Goal: Information Seeking & Learning: Learn about a topic

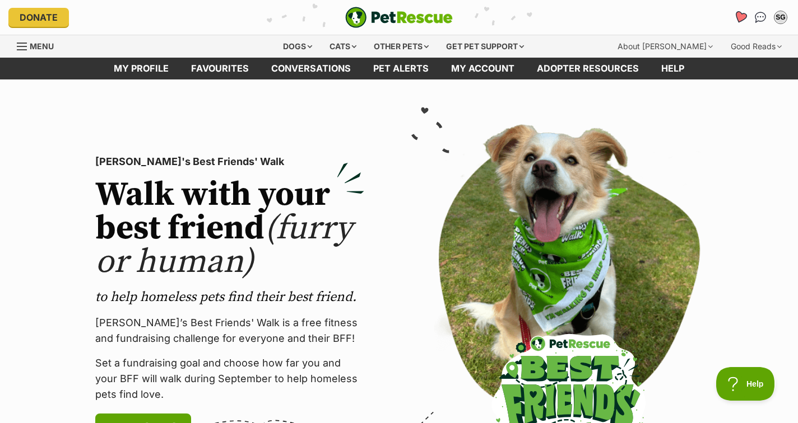
click at [738, 16] on icon "Favourites" at bounding box center [739, 17] width 13 height 13
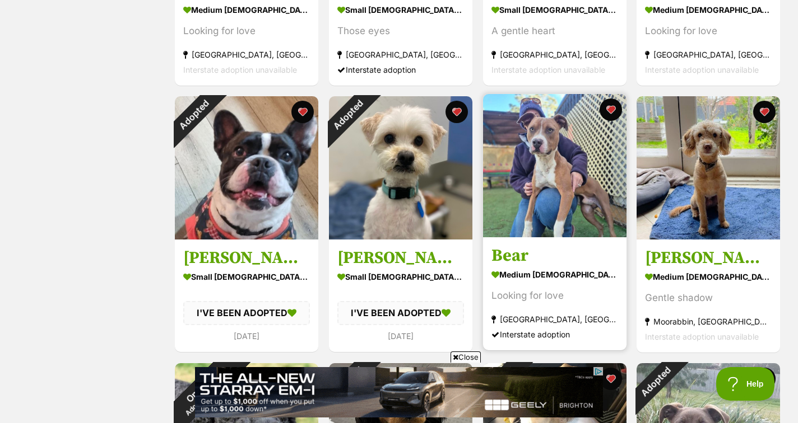
scroll to position [408, 0]
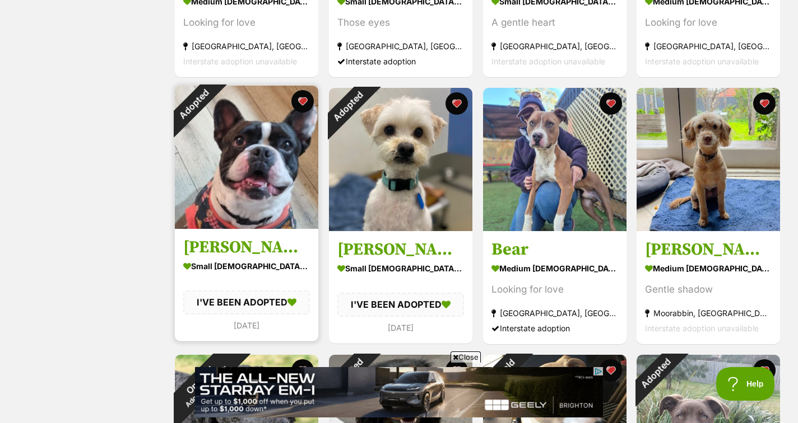
click at [212, 99] on div "Adopted" at bounding box center [194, 105] width 38 height 38
click at [298, 99] on button "favourite" at bounding box center [302, 101] width 25 height 25
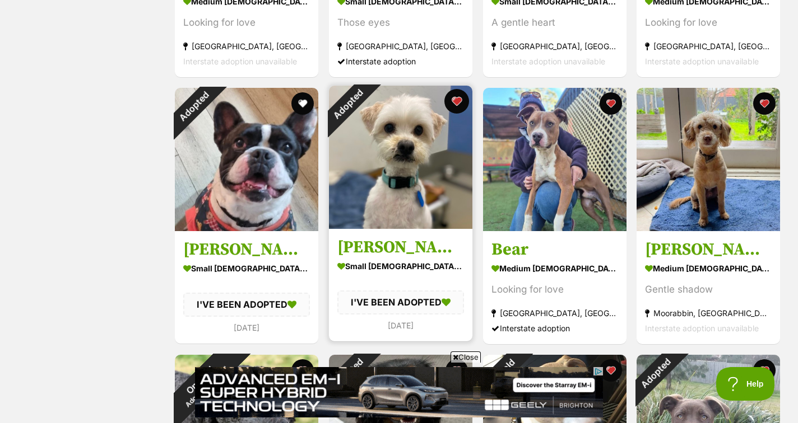
click at [453, 100] on button "favourite" at bounding box center [456, 101] width 25 height 25
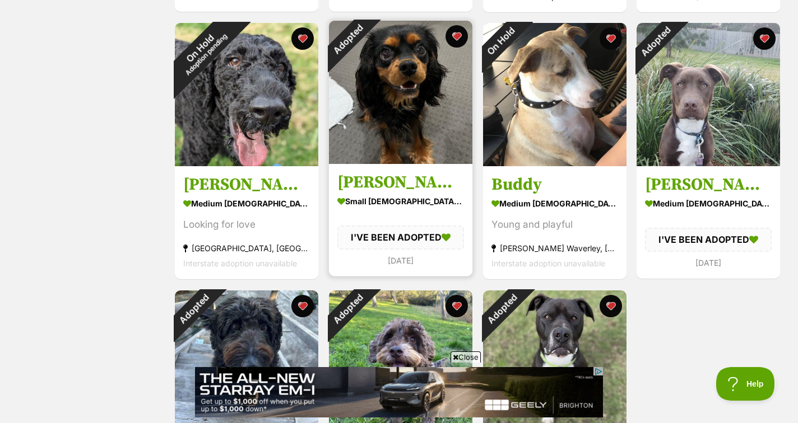
scroll to position [742, 0]
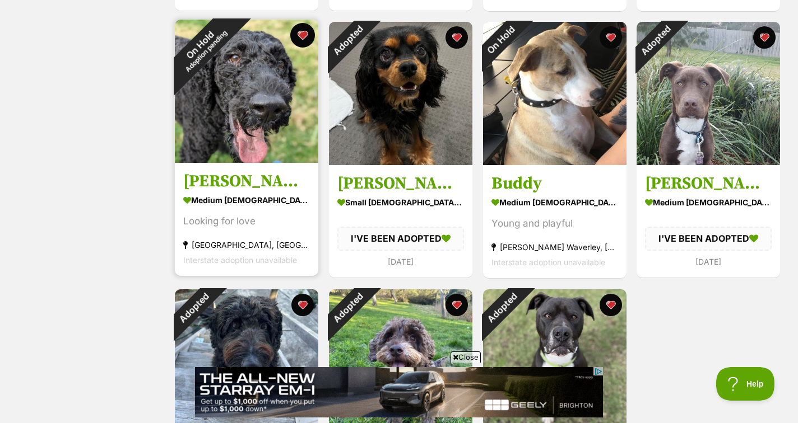
click at [301, 35] on button "favourite" at bounding box center [302, 35] width 25 height 25
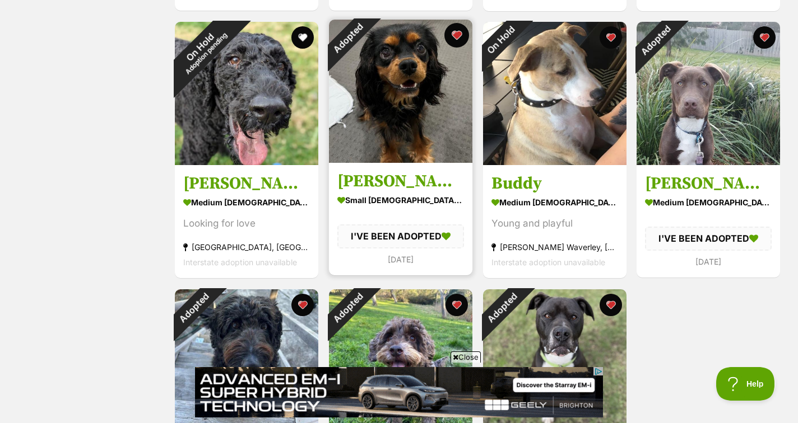
click at [454, 33] on button "favourite" at bounding box center [456, 35] width 25 height 25
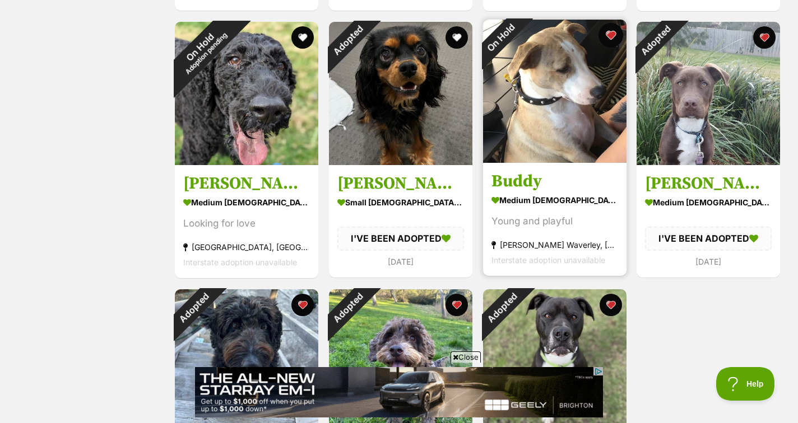
scroll to position [0, 0]
click at [609, 33] on button "favourite" at bounding box center [610, 35] width 25 height 25
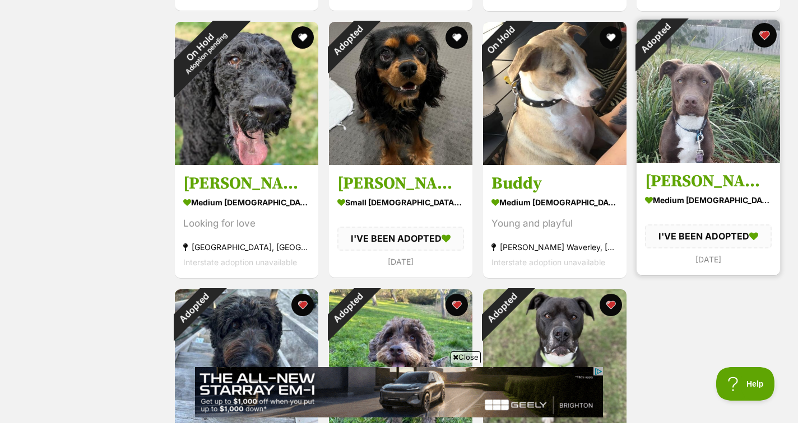
click at [760, 34] on button "favourite" at bounding box center [764, 35] width 25 height 25
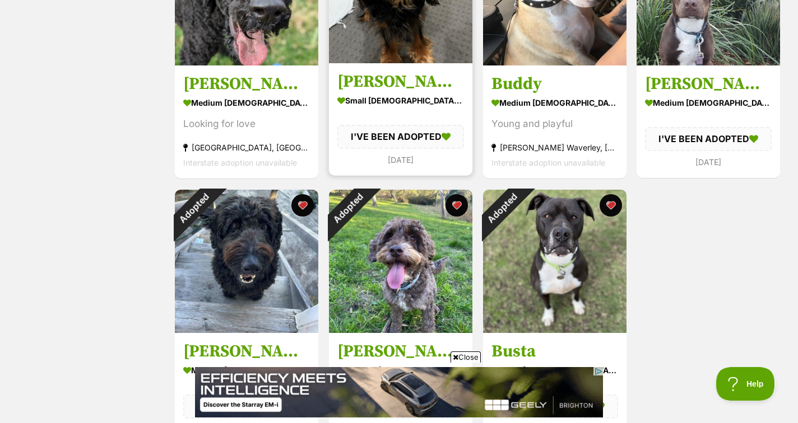
scroll to position [846, 0]
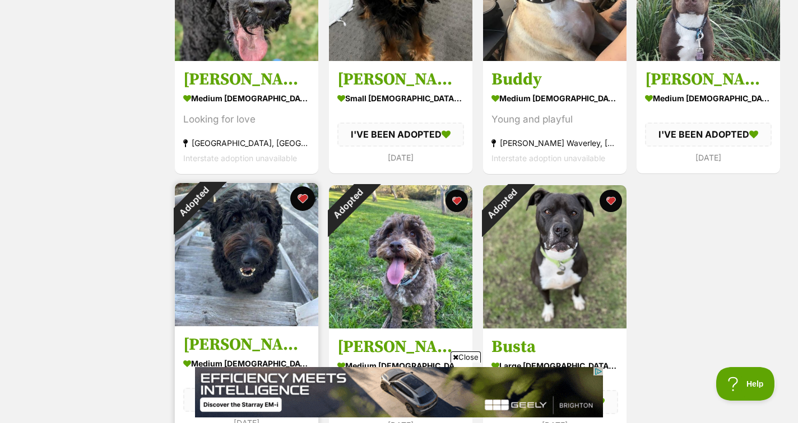
click at [302, 195] on button "favourite" at bounding box center [302, 199] width 25 height 25
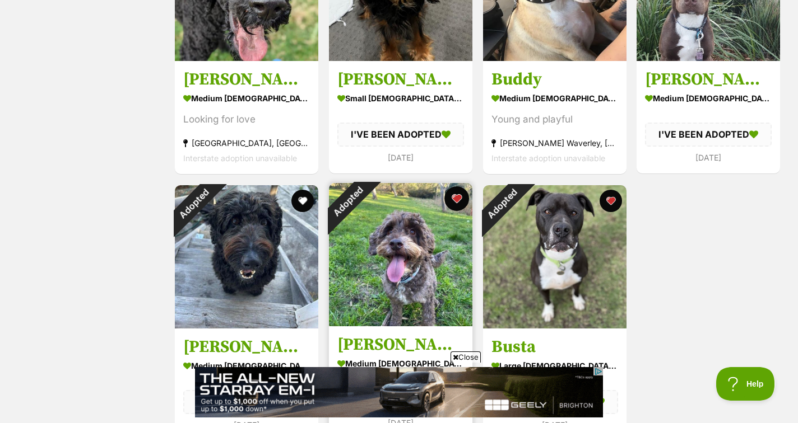
click at [458, 198] on button "favourite" at bounding box center [456, 199] width 25 height 25
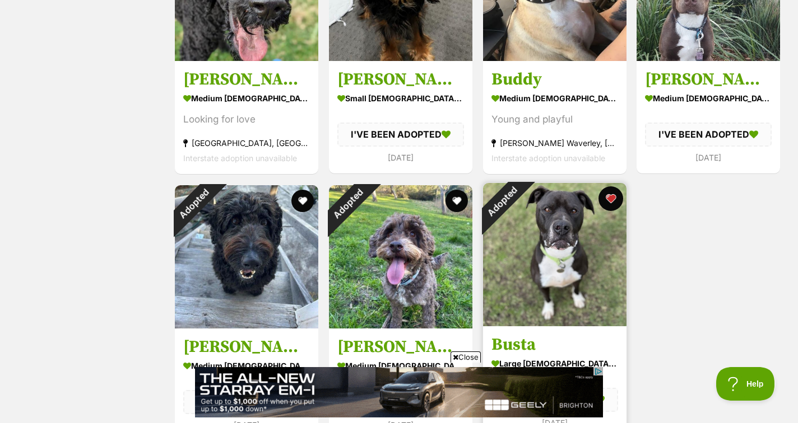
click at [609, 197] on button "favourite" at bounding box center [610, 199] width 25 height 25
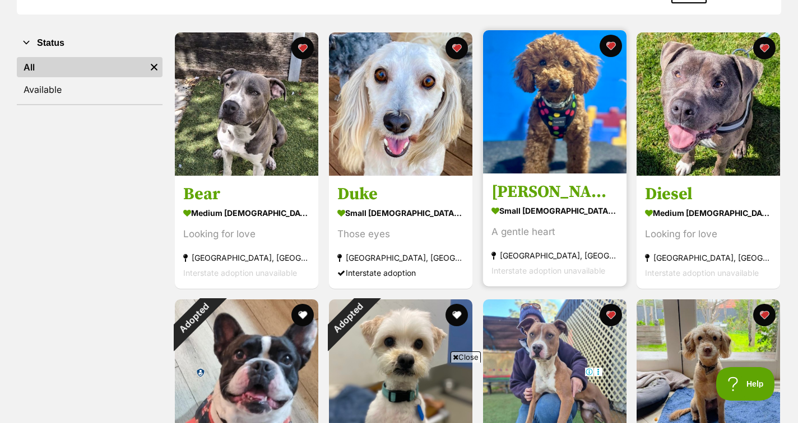
scroll to position [196, 0]
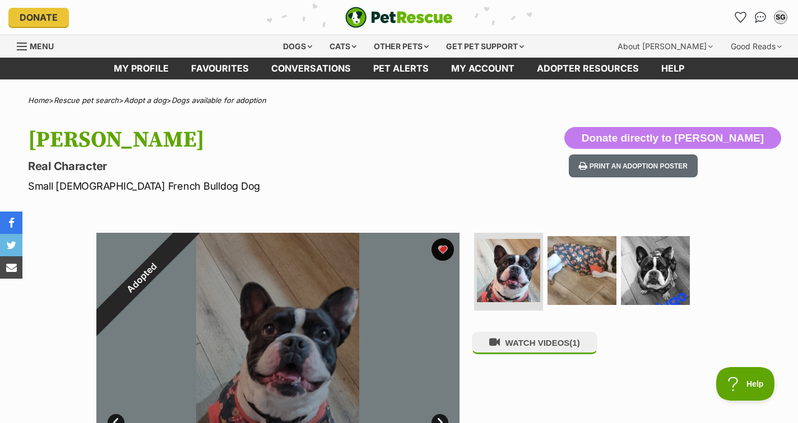
click at [187, 247] on div "Adopted" at bounding box center [141, 278] width 91 height 91
click at [187, 308] on div "Adopted" at bounding box center [141, 278] width 91 height 91
click at [187, 248] on div "Adopted" at bounding box center [141, 278] width 91 height 91
click at [187, 263] on div "Adopted" at bounding box center [141, 278] width 91 height 91
click at [187, 247] on div "Adopted" at bounding box center [141, 278] width 91 height 91
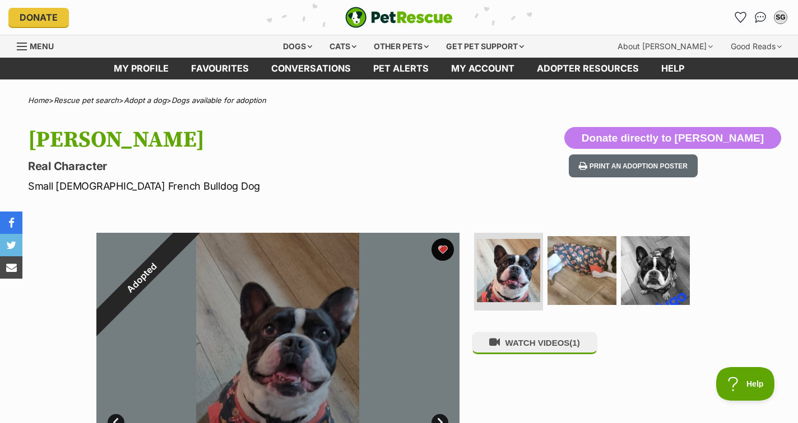
click at [187, 247] on div "Adopted" at bounding box center [141, 278] width 91 height 91
click at [187, 321] on div "Adopted" at bounding box center [141, 278] width 91 height 91
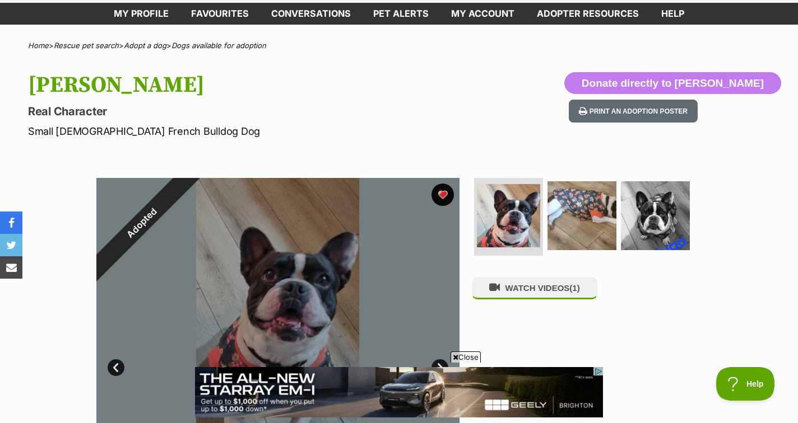
scroll to position [76, 0]
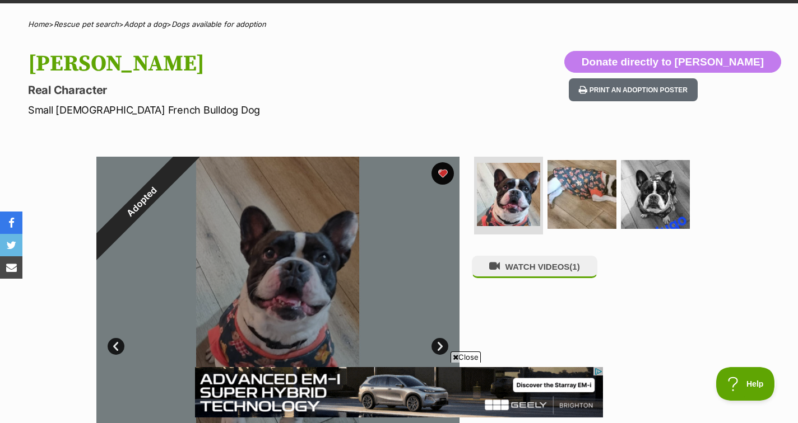
click at [187, 248] on div "Adopted" at bounding box center [141, 202] width 91 height 91
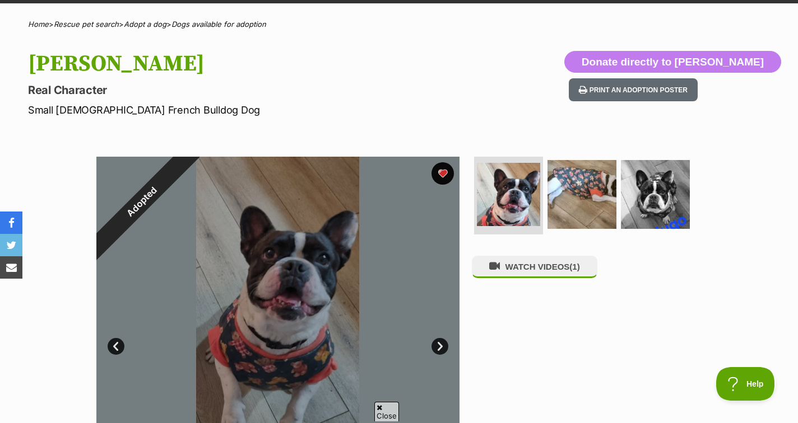
click at [187, 248] on div "Adopted" at bounding box center [141, 202] width 91 height 91
click at [187, 241] on div "Adopted" at bounding box center [141, 202] width 91 height 91
click at [187, 176] on div "Adopted" at bounding box center [141, 202] width 91 height 91
click at [187, 170] on div "Adopted" at bounding box center [141, 202] width 91 height 91
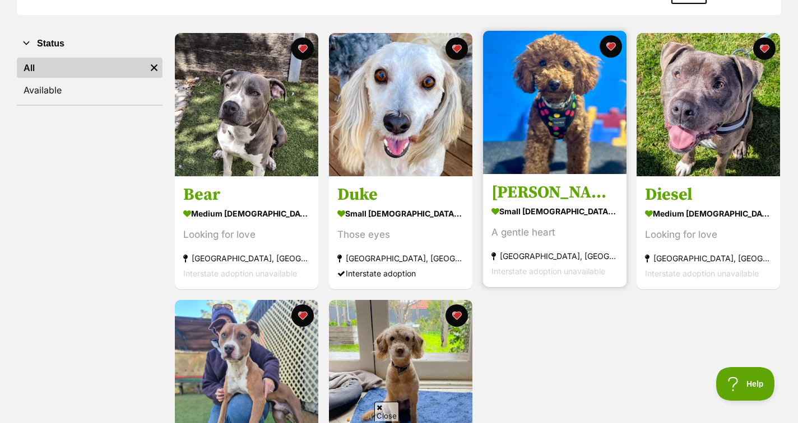
click at [532, 139] on img at bounding box center [554, 102] width 143 height 143
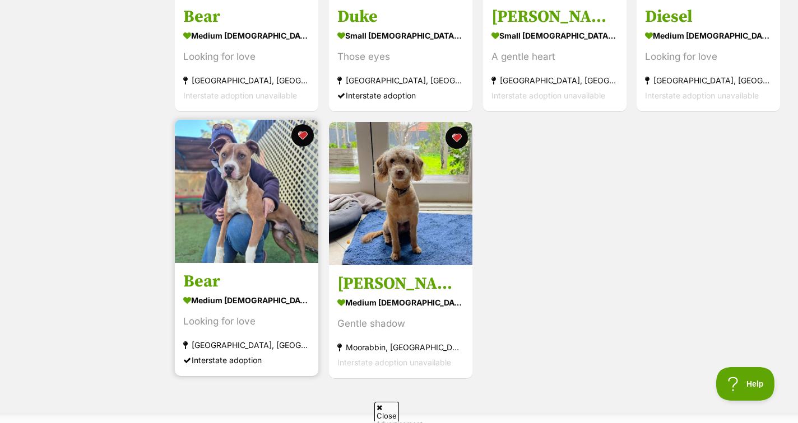
scroll to position [375, 0]
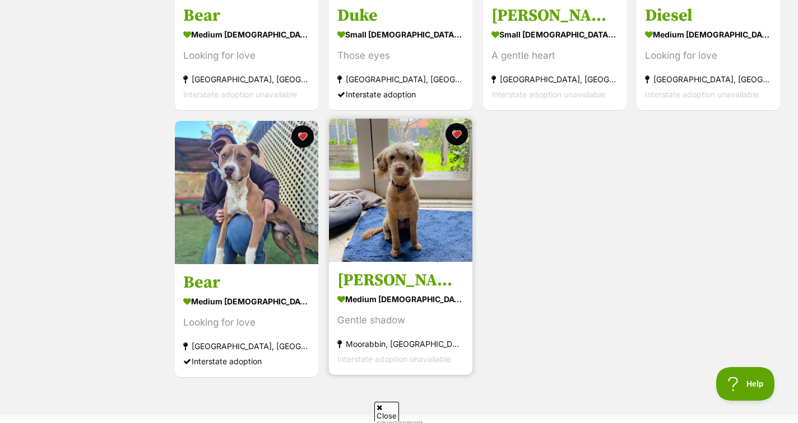
click at [430, 291] on h3 "[PERSON_NAME]" at bounding box center [400, 280] width 127 height 21
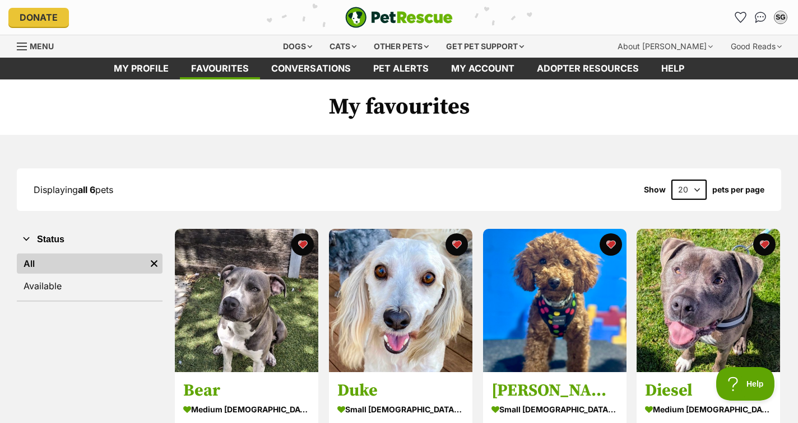
scroll to position [0, 0]
click at [297, 46] on div "Dogs" at bounding box center [297, 46] width 45 height 22
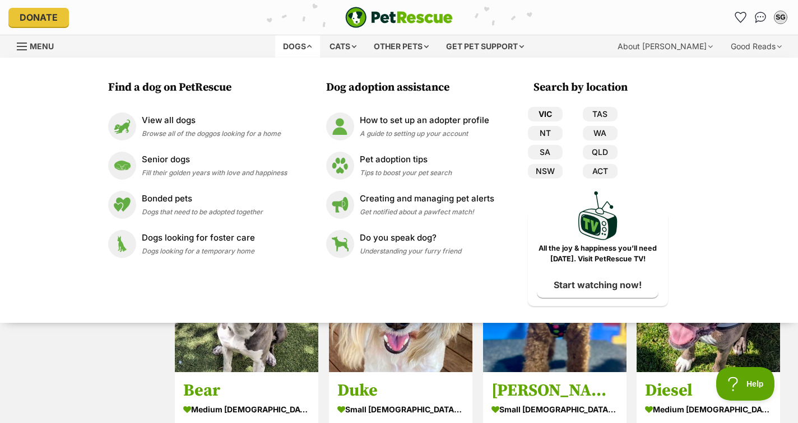
click at [545, 111] on link "VIC" at bounding box center [545, 114] width 35 height 15
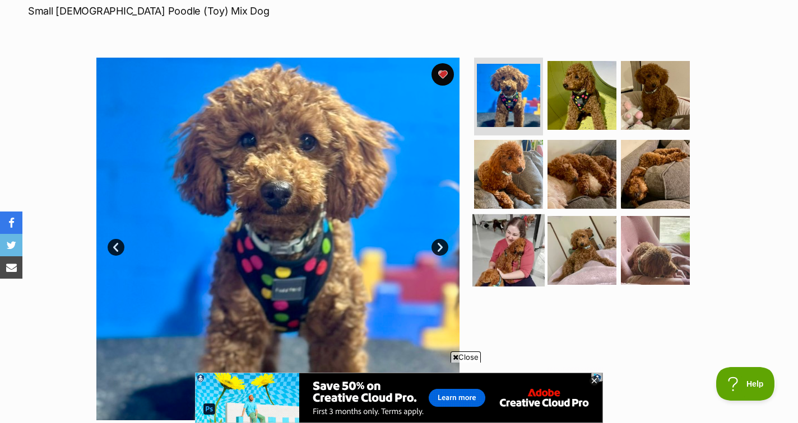
click at [520, 244] on img at bounding box center [508, 251] width 72 height 72
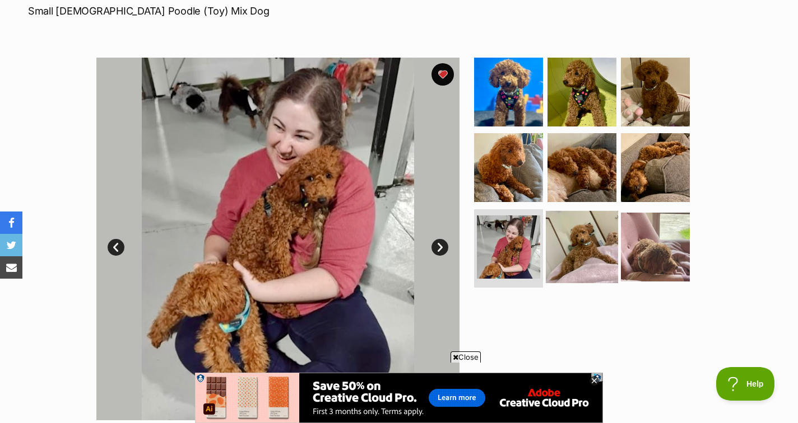
click at [573, 255] on img at bounding box center [582, 247] width 72 height 72
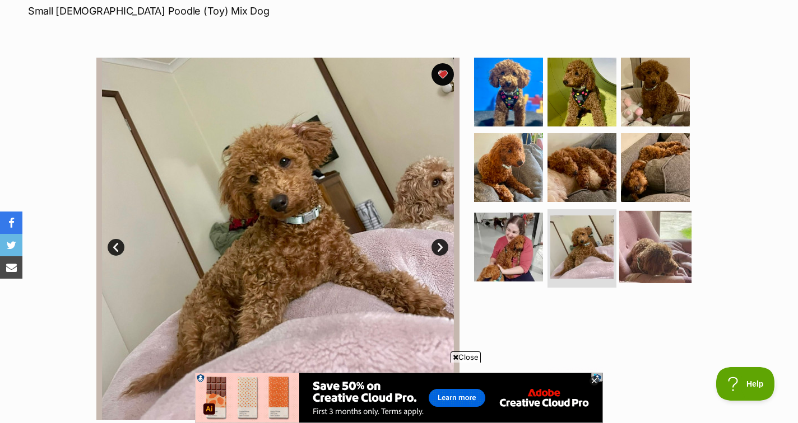
click at [657, 248] on img at bounding box center [655, 247] width 72 height 72
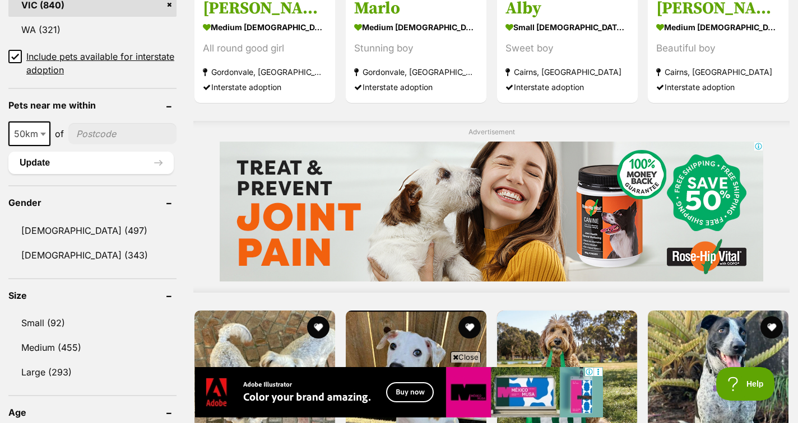
scroll to position [790, 0]
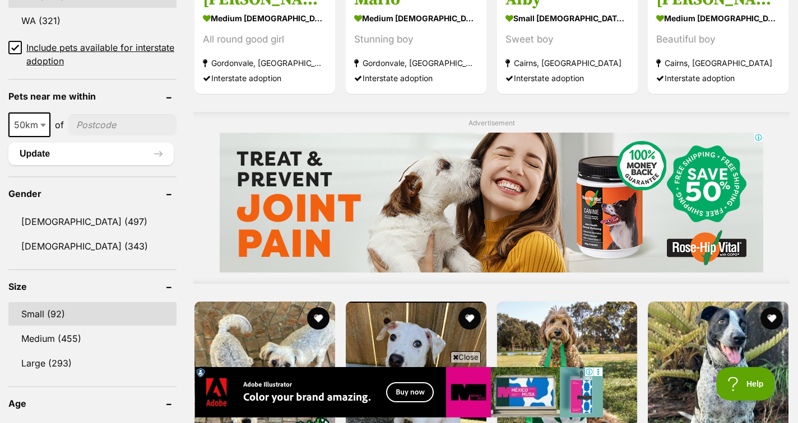
click at [56, 310] on link "Small (92)" at bounding box center [92, 314] width 168 height 24
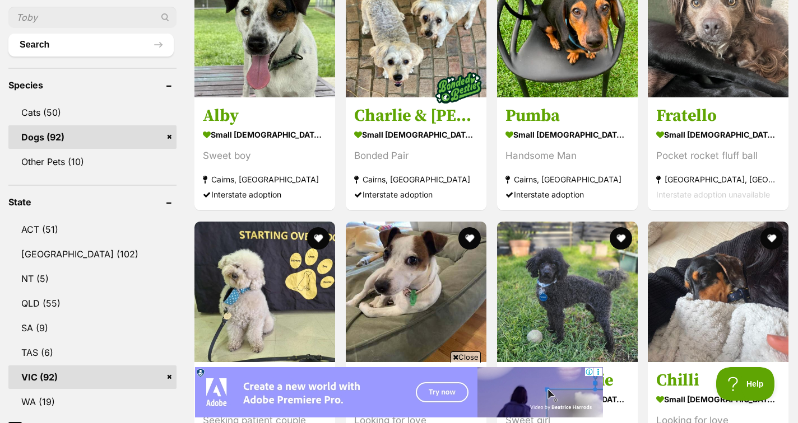
scroll to position [418, 0]
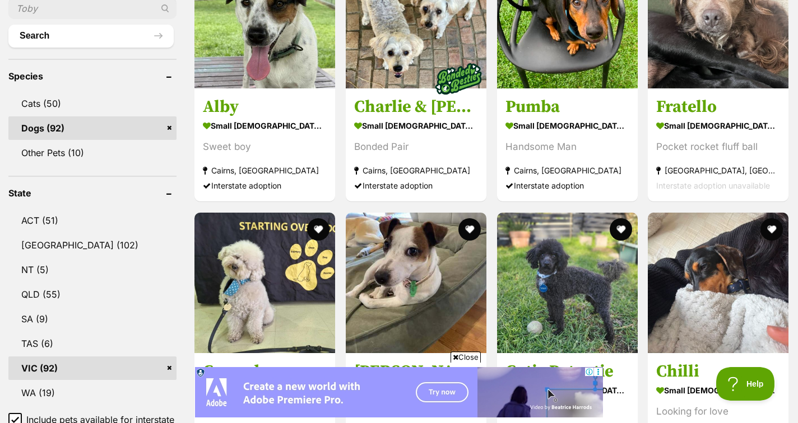
click at [589, 370] on icon at bounding box center [589, 372] width 7 height 7
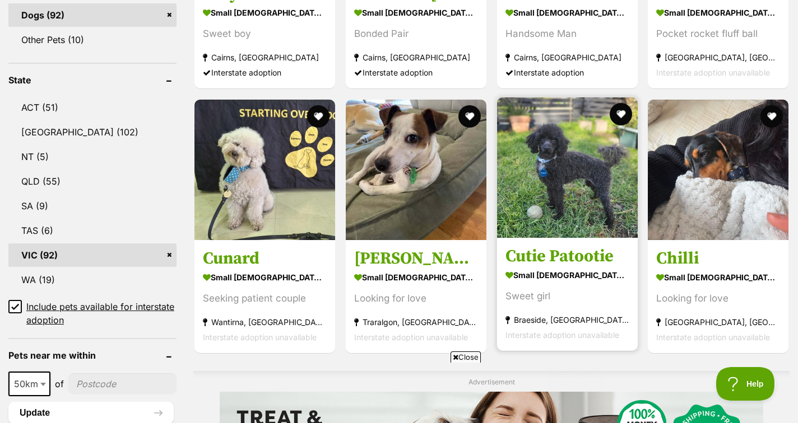
scroll to position [0, 0]
click at [583, 292] on div "Sweet girl" at bounding box center [567, 296] width 124 height 15
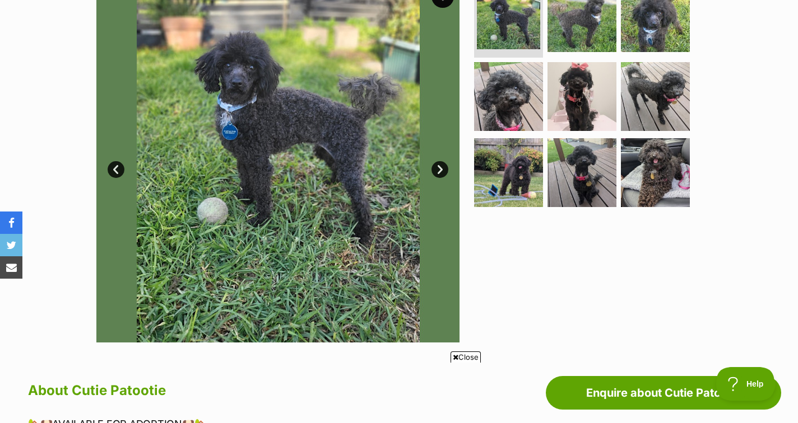
scroll to position [250, 0]
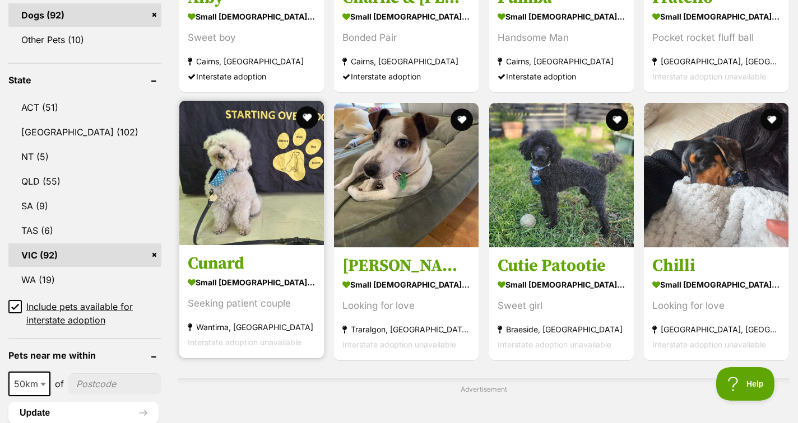
click at [263, 218] on img at bounding box center [251, 173] width 145 height 145
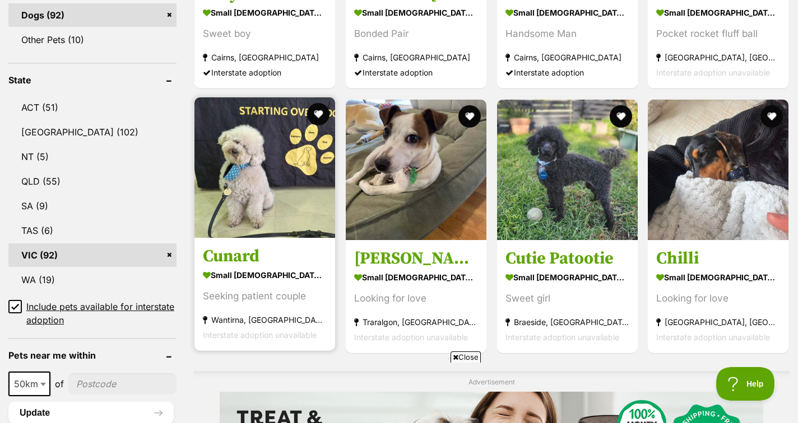
click at [281, 122] on img at bounding box center [264, 167] width 141 height 141
click at [318, 114] on button "favourite" at bounding box center [318, 114] width 25 height 25
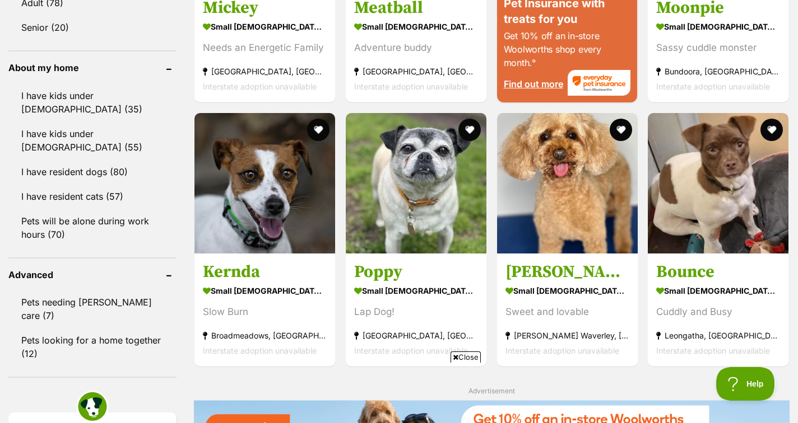
scroll to position [1245, 0]
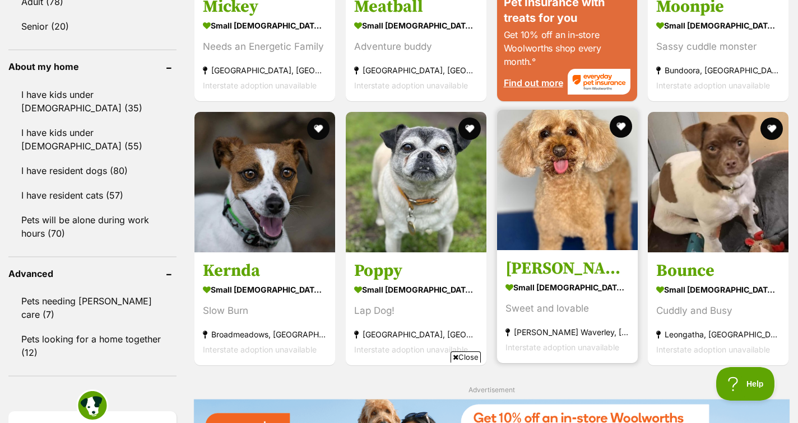
click at [585, 269] on h3 "[PERSON_NAME]" at bounding box center [567, 268] width 124 height 21
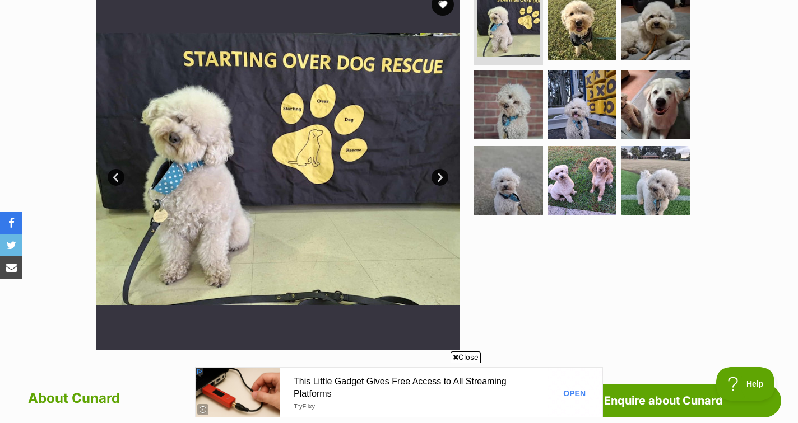
scroll to position [245, 0]
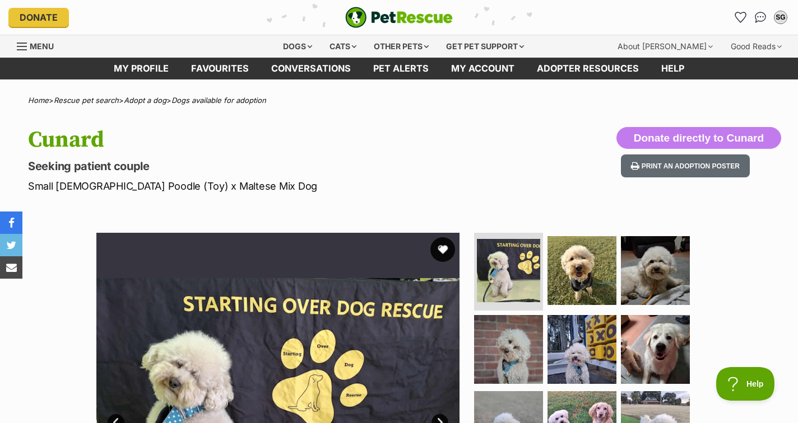
click at [441, 248] on button "favourite" at bounding box center [442, 249] width 25 height 25
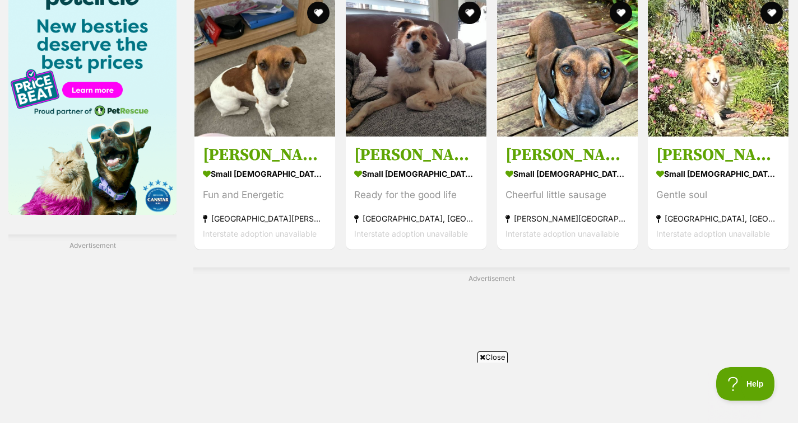
scroll to position [1743, 0]
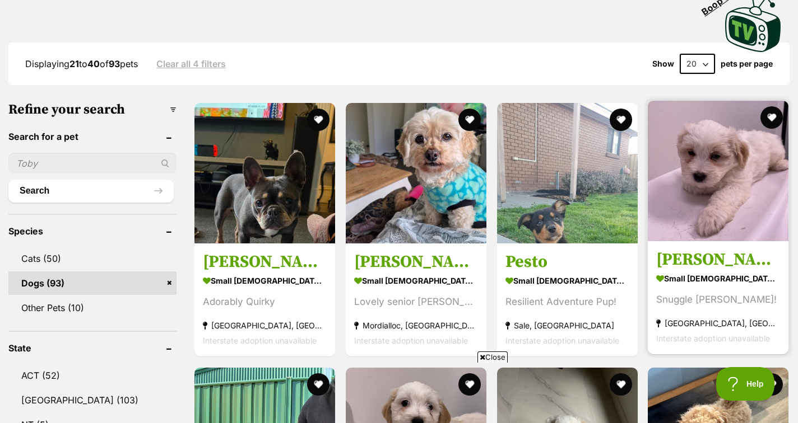
click at [758, 292] on section "small male Dog Snuggle Buddy! Keysborough, VIC Interstate adoption unavailable" at bounding box center [718, 309] width 124 height 76
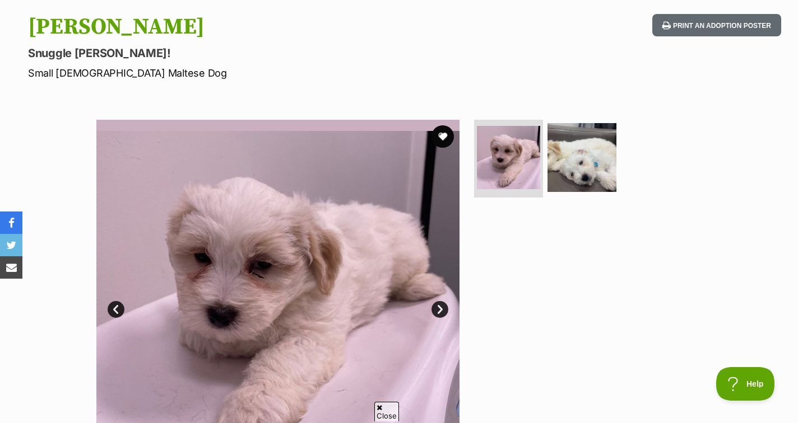
scroll to position [117, 0]
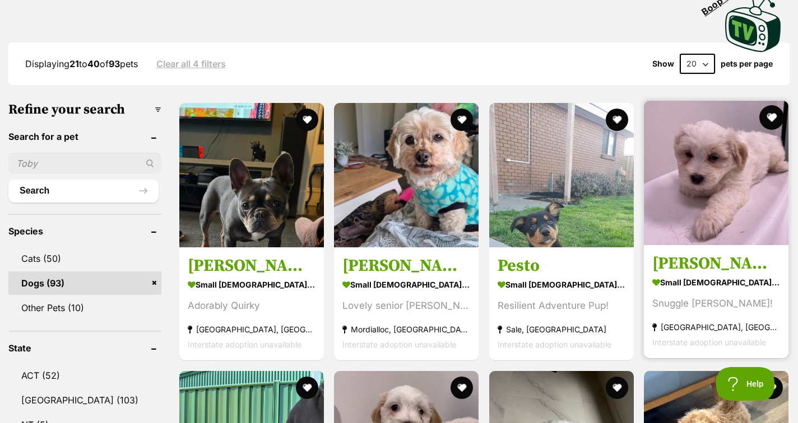
click at [771, 113] on button "favourite" at bounding box center [771, 117] width 25 height 25
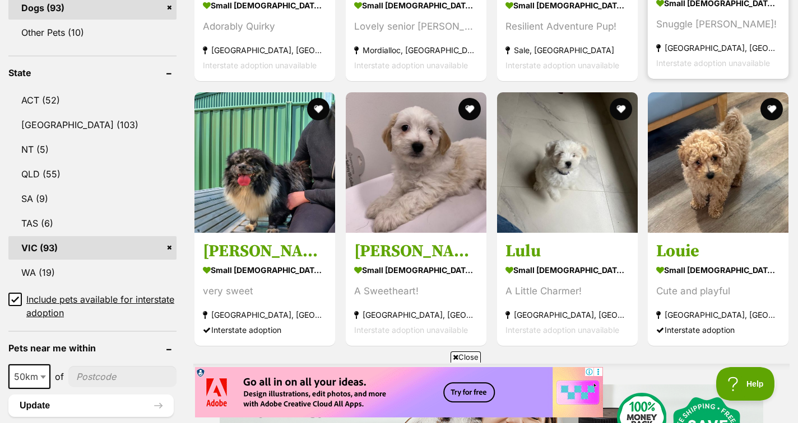
scroll to position [549, 0]
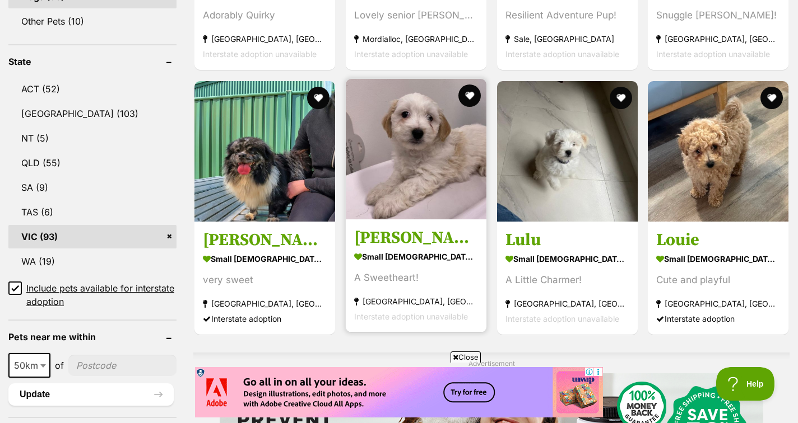
click at [457, 248] on h3 "[PERSON_NAME]" at bounding box center [416, 237] width 124 height 21
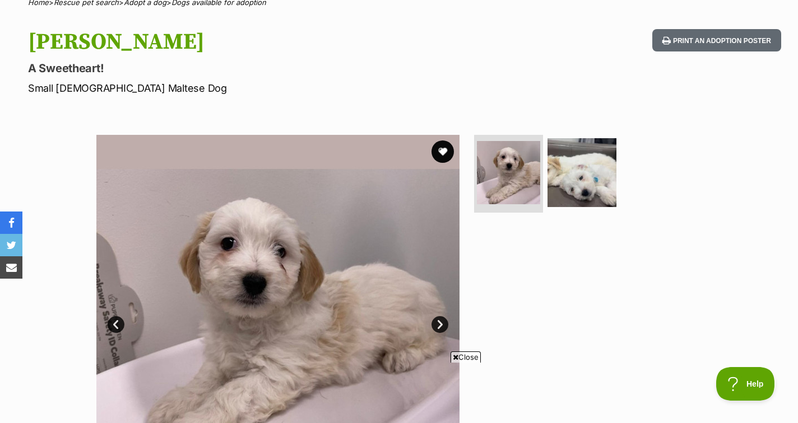
scroll to position [69, 0]
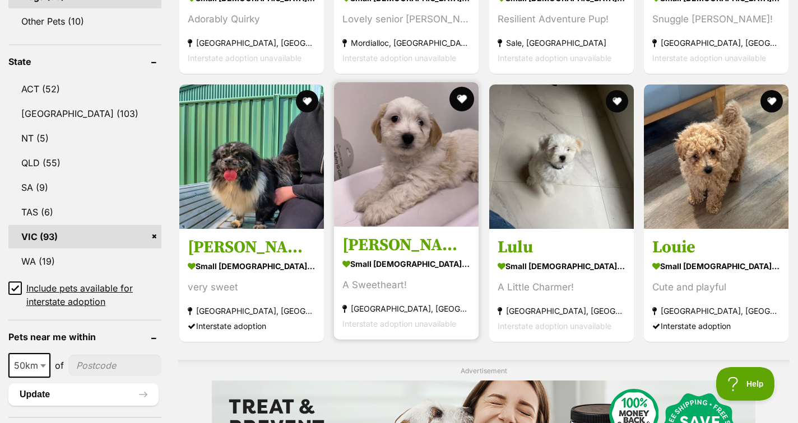
click at [449, 109] on button "favourite" at bounding box center [461, 99] width 25 height 25
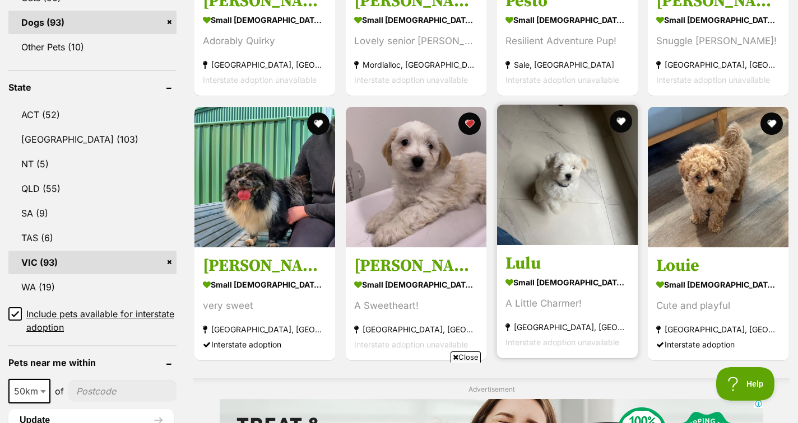
scroll to position [521, 0]
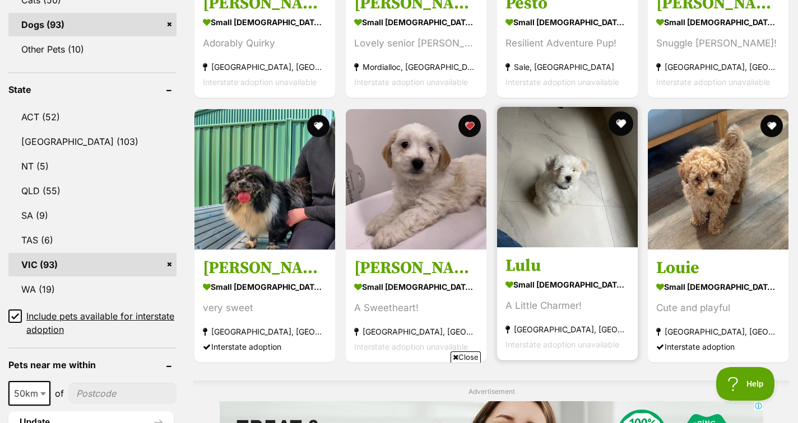
click at [621, 122] on button "favourite" at bounding box center [620, 123] width 25 height 25
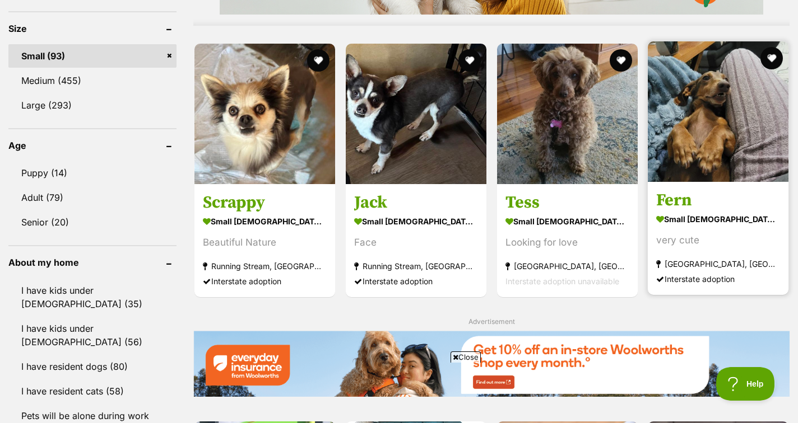
scroll to position [1049, 0]
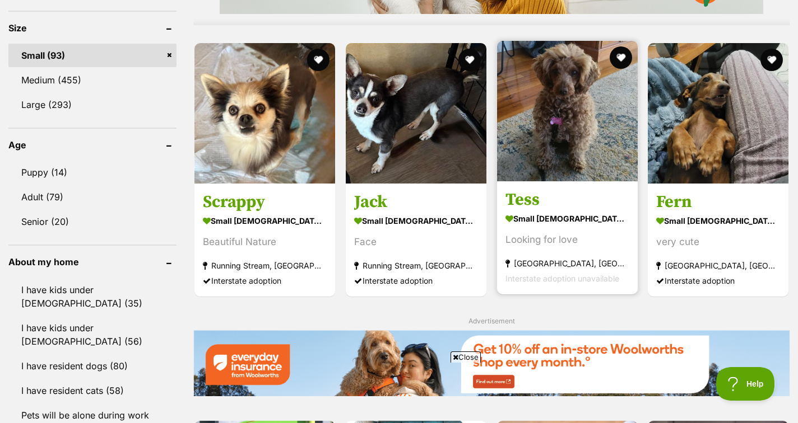
click at [596, 204] on h3 "Tess" at bounding box center [567, 199] width 124 height 21
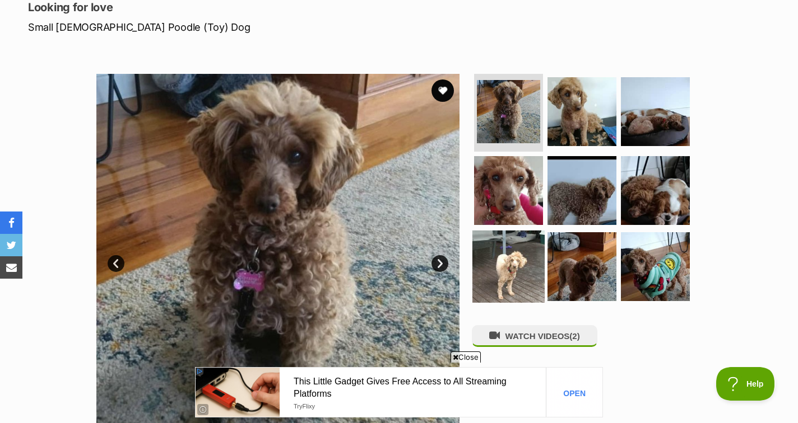
click at [523, 248] on img at bounding box center [508, 267] width 72 height 72
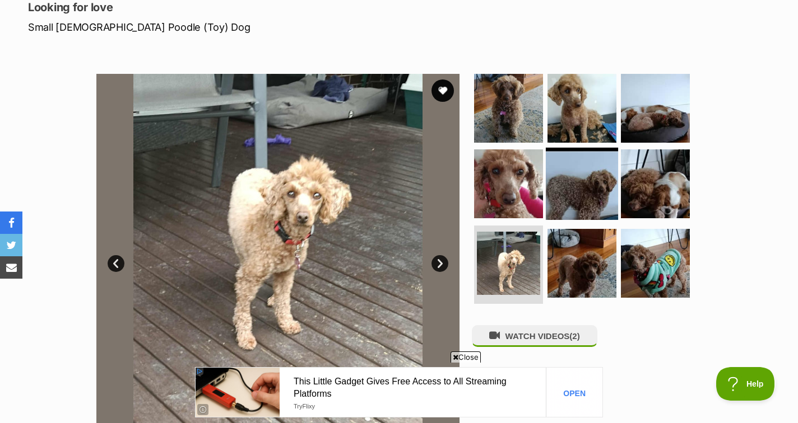
click at [547, 187] on img at bounding box center [582, 184] width 72 height 72
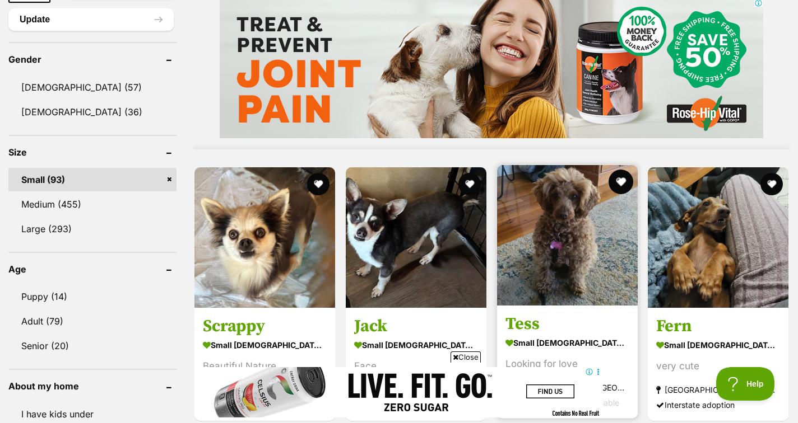
click at [617, 170] on button "favourite" at bounding box center [620, 182] width 25 height 25
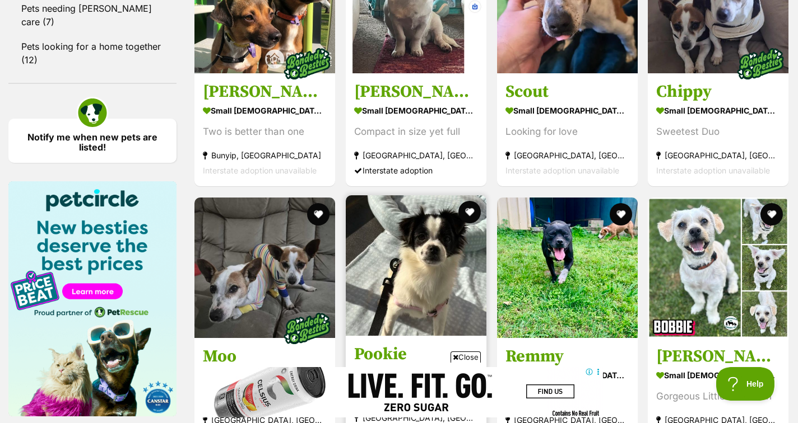
scroll to position [1540, 0]
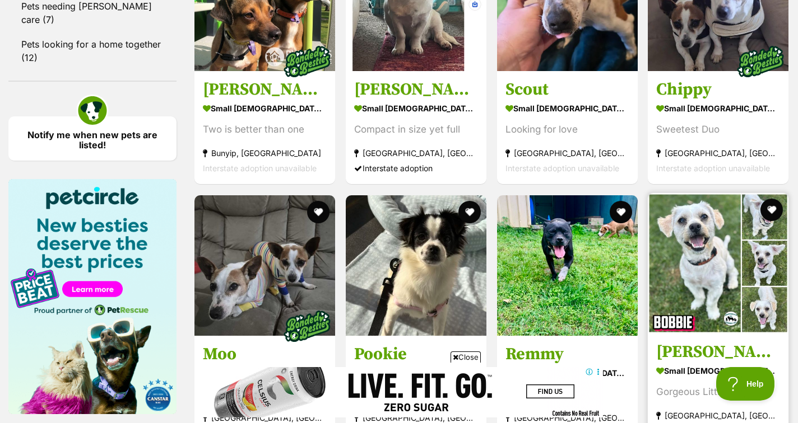
click at [740, 333] on link "Bobbie small male Dog Gorgeous Little Munchkin Eltham North, VIC Interstate ado…" at bounding box center [717, 390] width 141 height 114
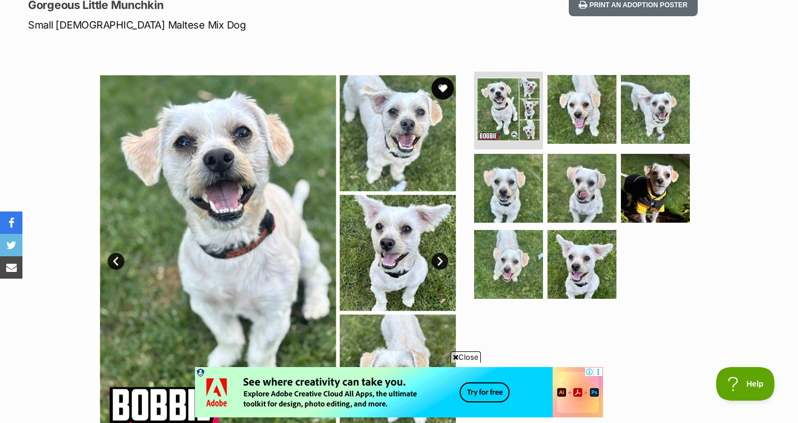
scroll to position [150, 0]
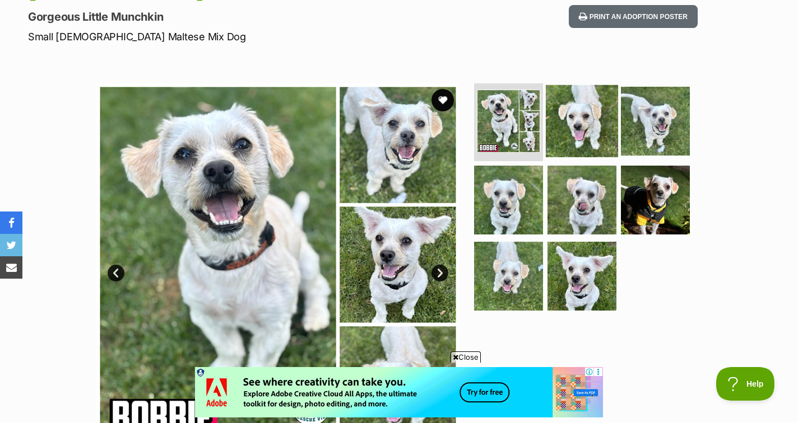
click at [576, 132] on img at bounding box center [582, 121] width 72 height 72
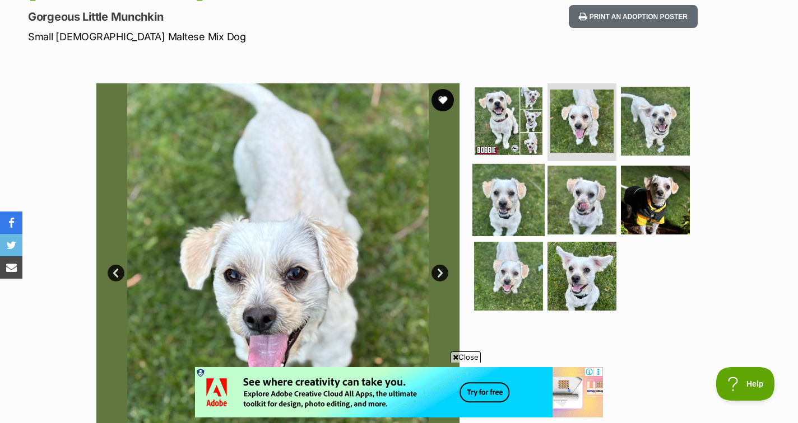
click at [488, 218] on img at bounding box center [508, 200] width 72 height 72
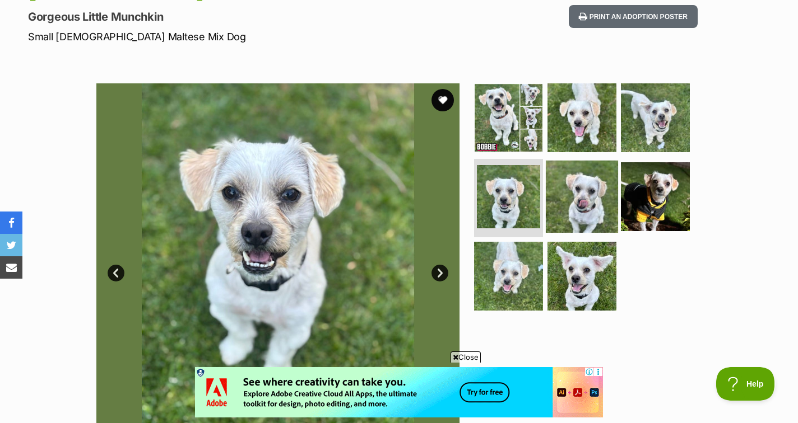
click at [561, 214] on img at bounding box center [582, 197] width 72 height 72
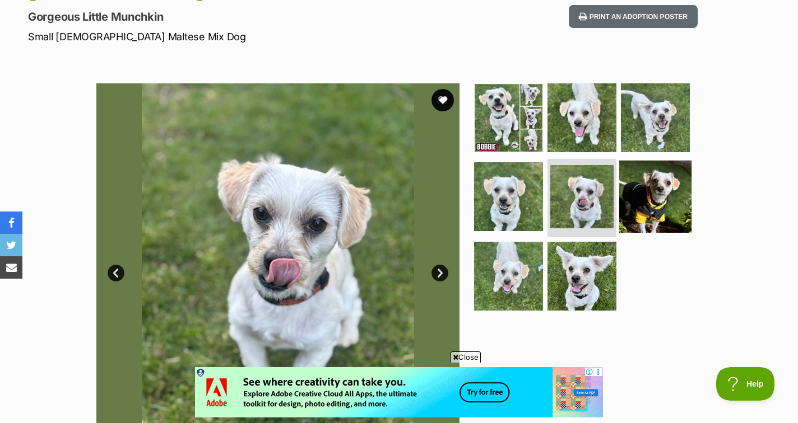
click at [656, 201] on img at bounding box center [655, 197] width 72 height 72
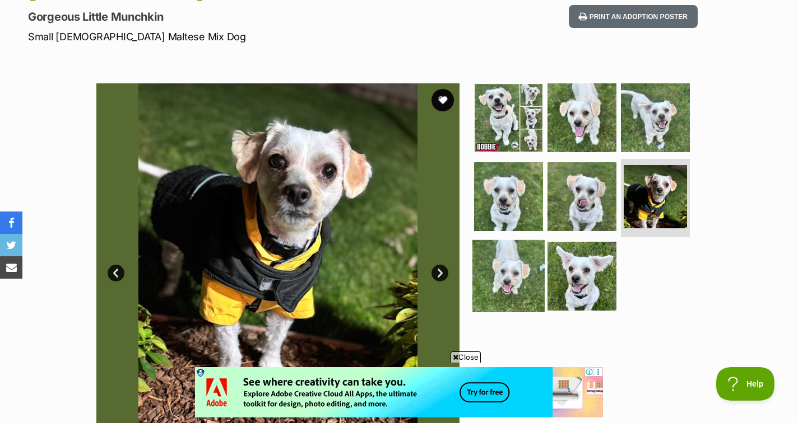
click at [521, 255] on img at bounding box center [508, 276] width 72 height 72
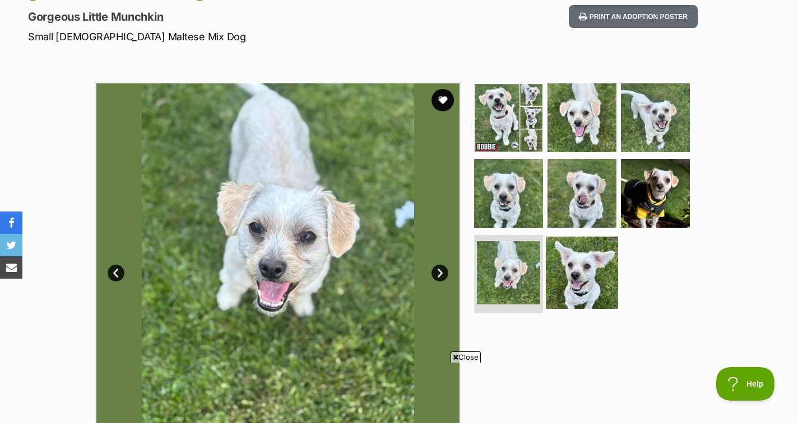
scroll to position [0, 0]
click at [584, 270] on img at bounding box center [582, 273] width 72 height 72
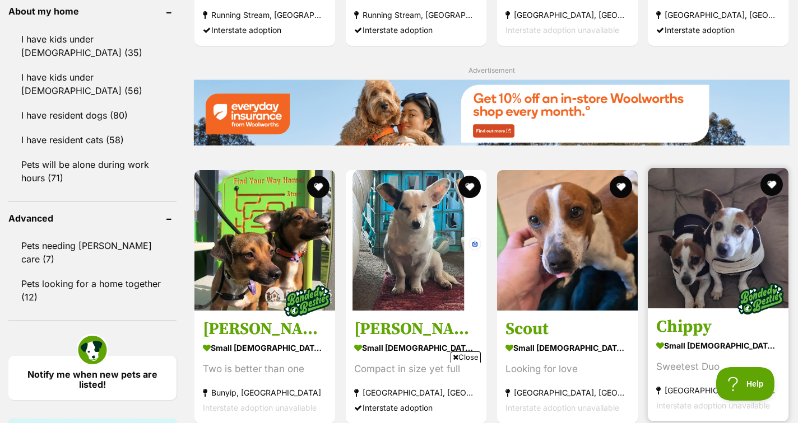
scroll to position [1311, 0]
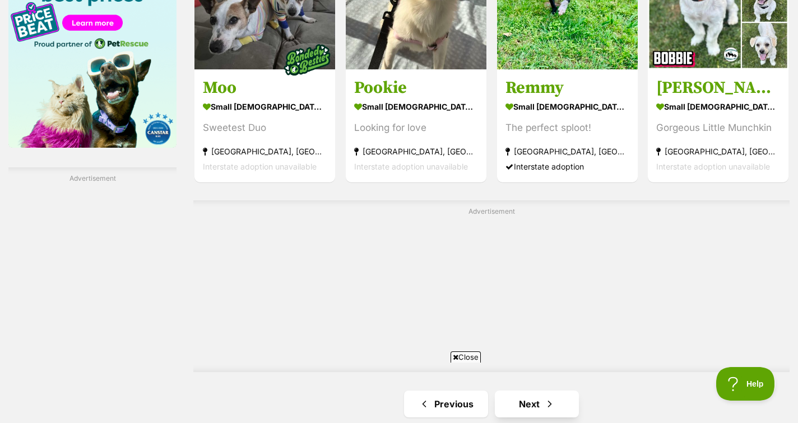
scroll to position [0, 0]
click at [539, 391] on link "Next" at bounding box center [537, 404] width 84 height 27
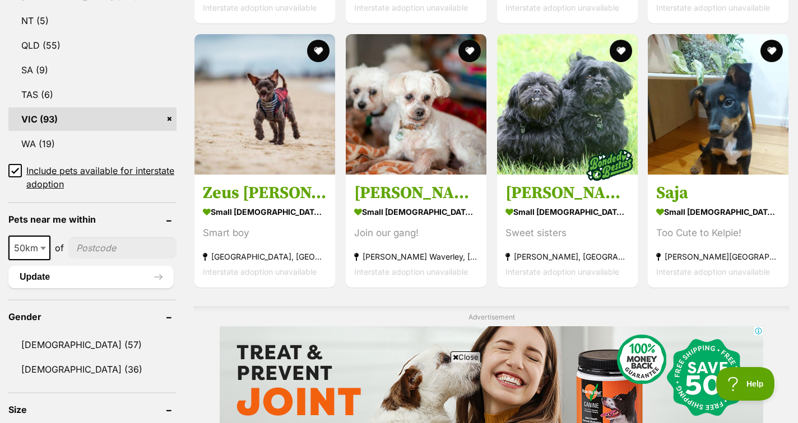
scroll to position [651, 0]
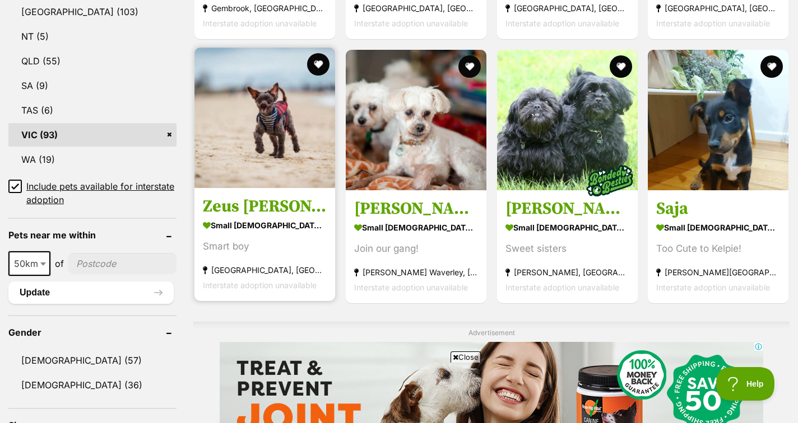
click at [308, 221] on strong "small [DEMOGRAPHIC_DATA] Dog" at bounding box center [265, 226] width 124 height 16
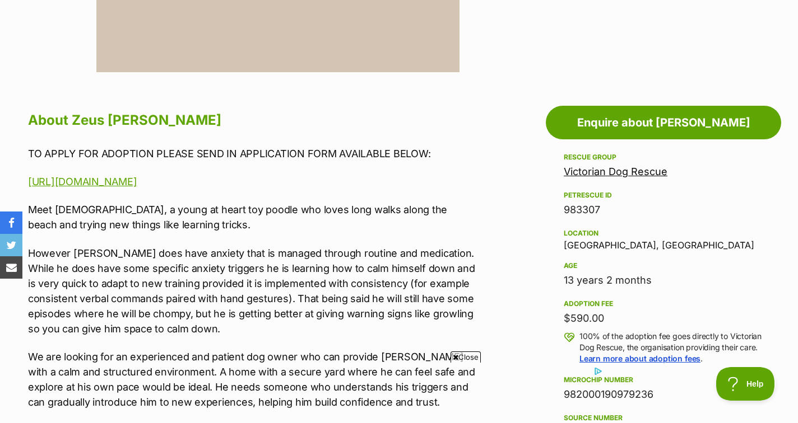
scroll to position [524, 0]
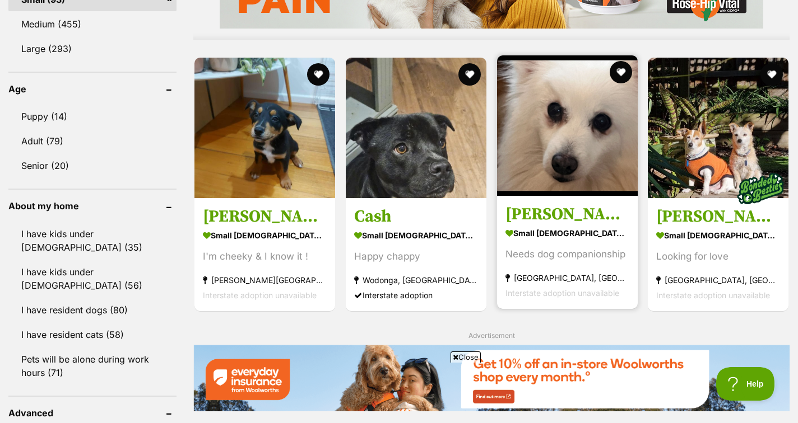
scroll to position [1106, 0]
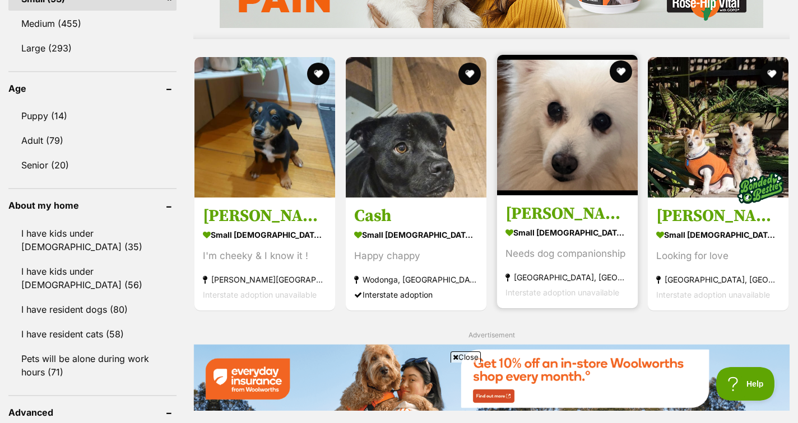
click at [596, 212] on h3 "[PERSON_NAME]" at bounding box center [567, 213] width 124 height 21
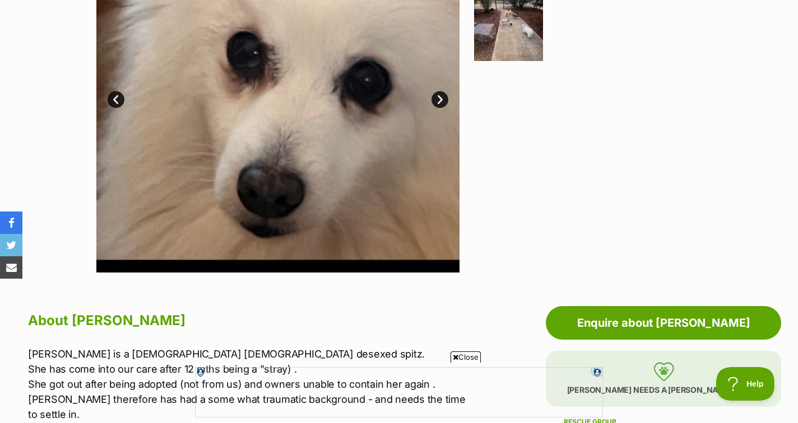
scroll to position [310, 0]
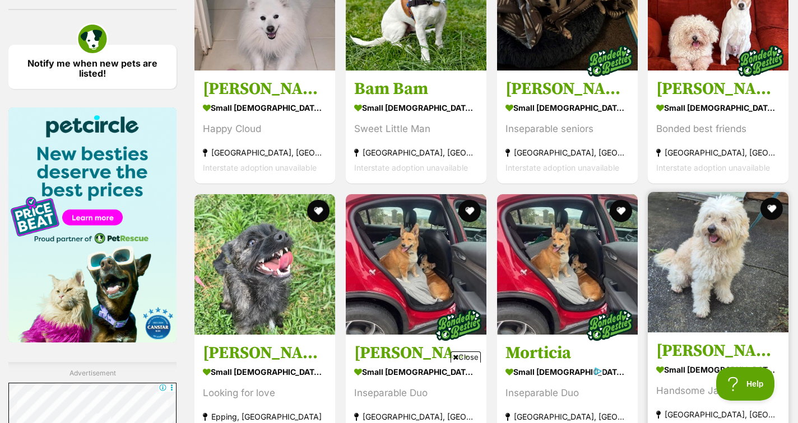
click at [767, 362] on section "small male Dog Handsome Jack Northcote, VIC Interstate adoption unavailable" at bounding box center [718, 400] width 124 height 76
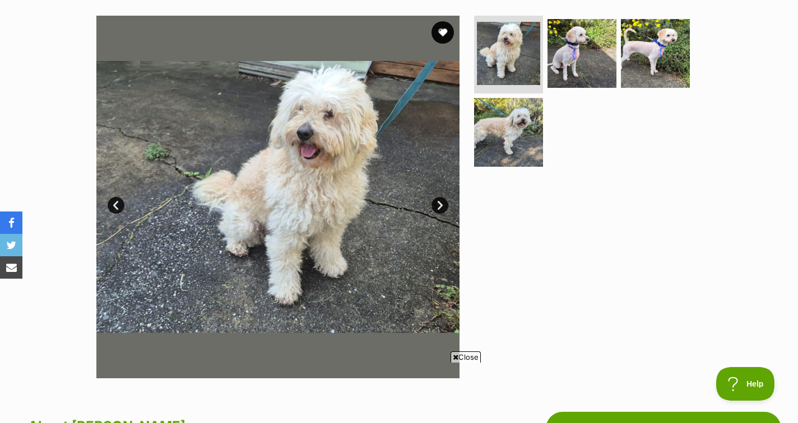
scroll to position [214, 0]
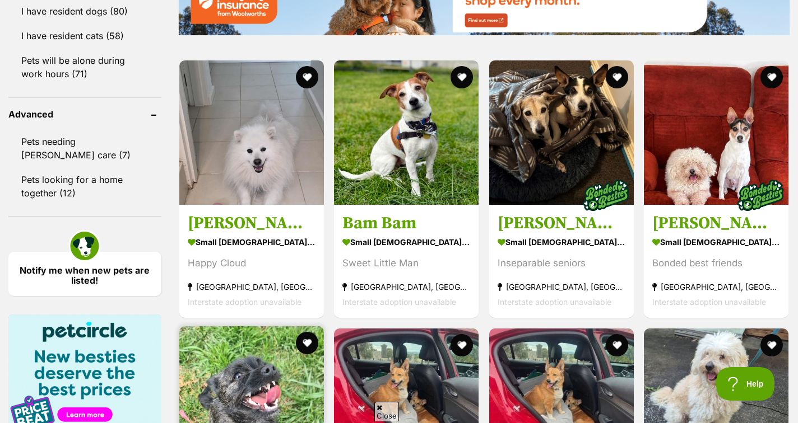
scroll to position [1398, 0]
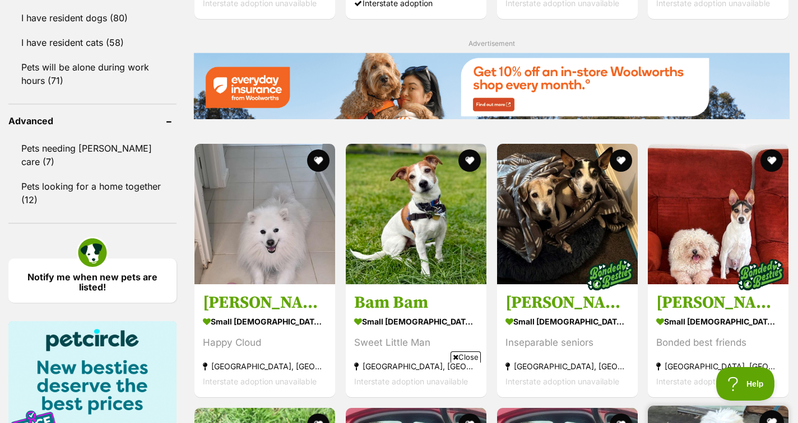
click at [770, 411] on button "favourite" at bounding box center [771, 423] width 25 height 25
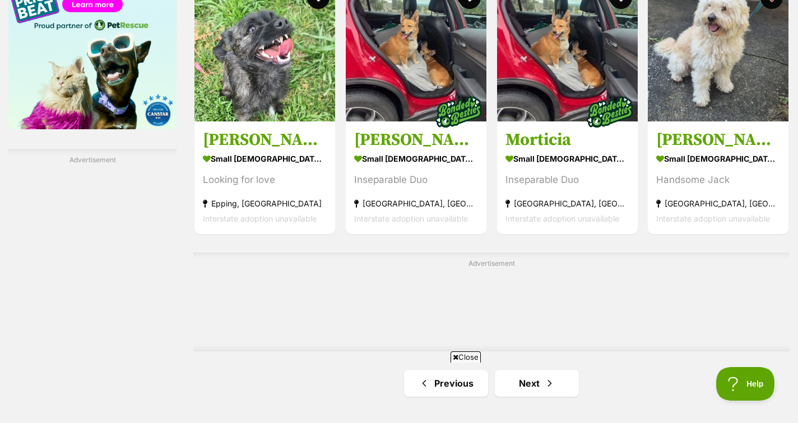
scroll to position [1826, 0]
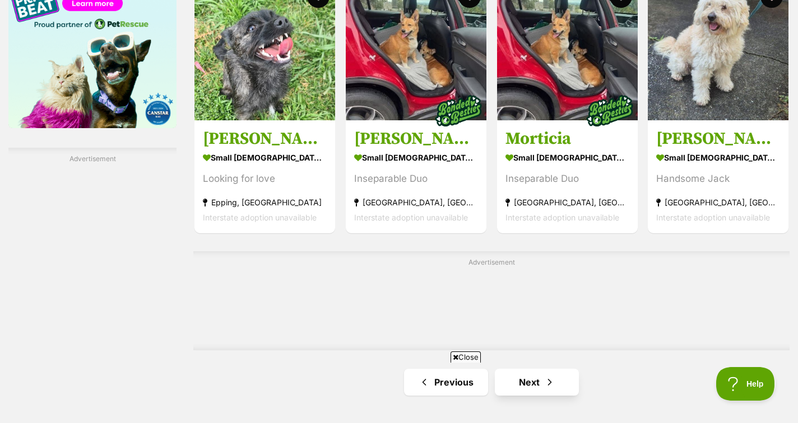
click at [548, 376] on span "Next page" at bounding box center [549, 382] width 11 height 13
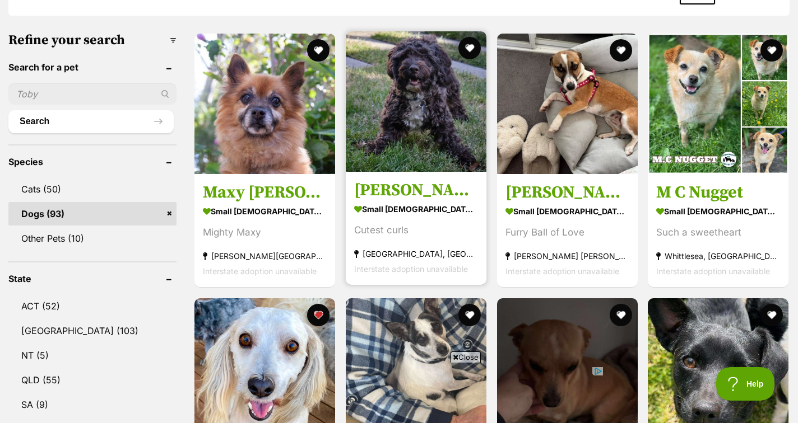
click at [440, 235] on div "Cutest curls" at bounding box center [416, 230] width 124 height 15
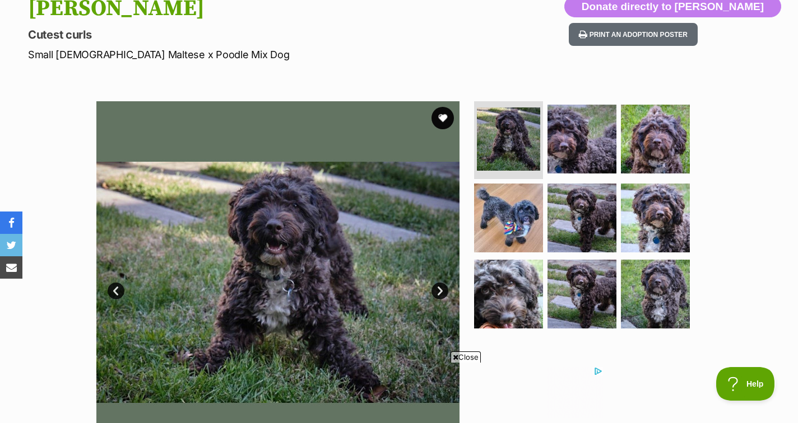
scroll to position [136, 0]
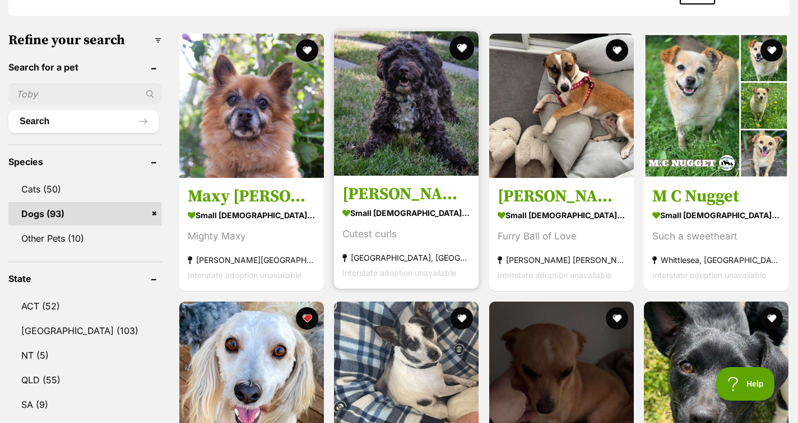
click at [449, 47] on button "favourite" at bounding box center [461, 48] width 25 height 25
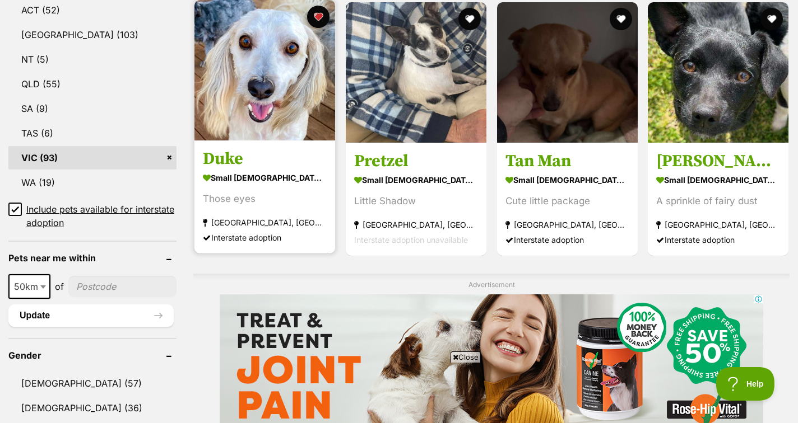
scroll to position [630, 0]
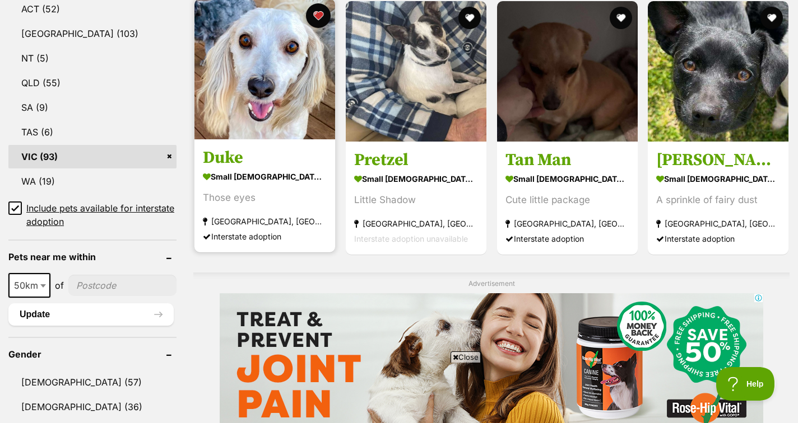
click at [315, 13] on button "favourite" at bounding box center [318, 15] width 25 height 25
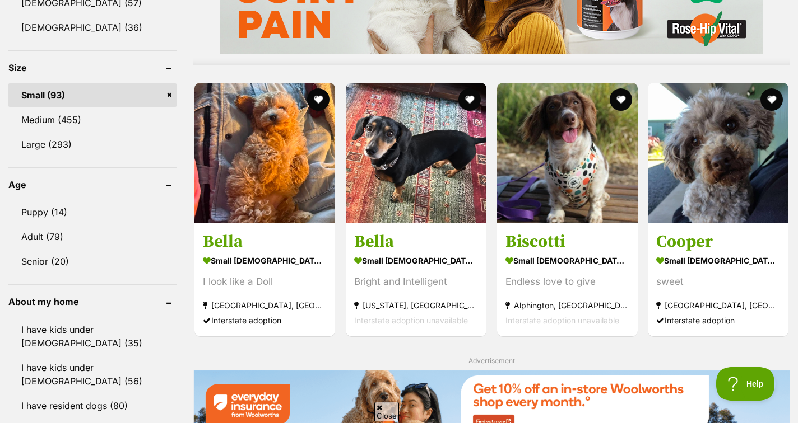
scroll to position [1028, 0]
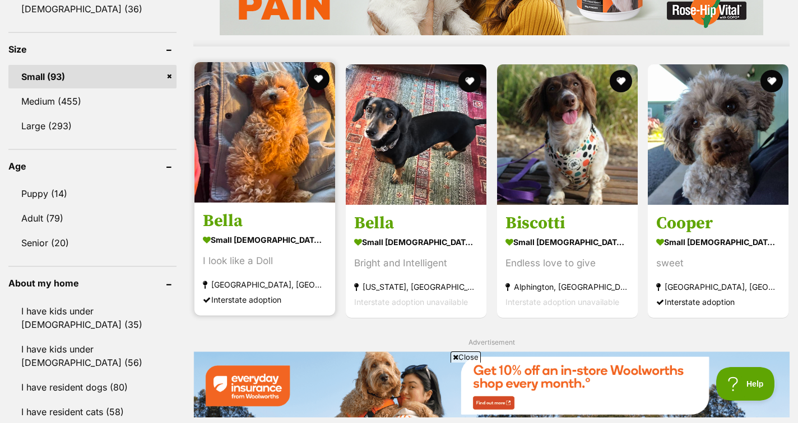
click at [288, 215] on h3 "Bella" at bounding box center [265, 221] width 124 height 21
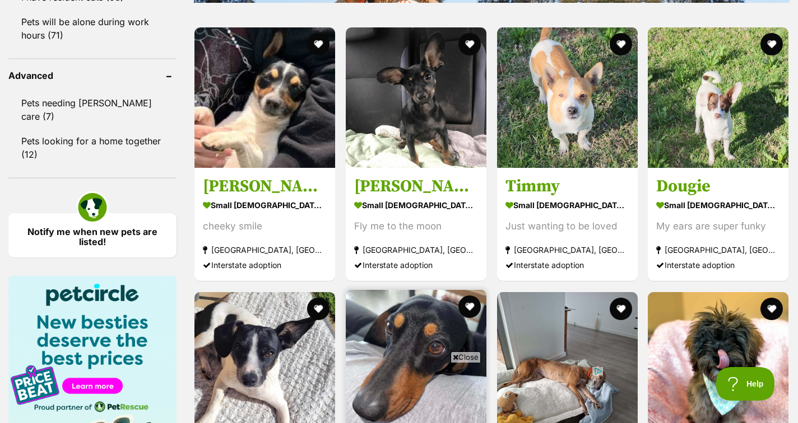
scroll to position [1445, 0]
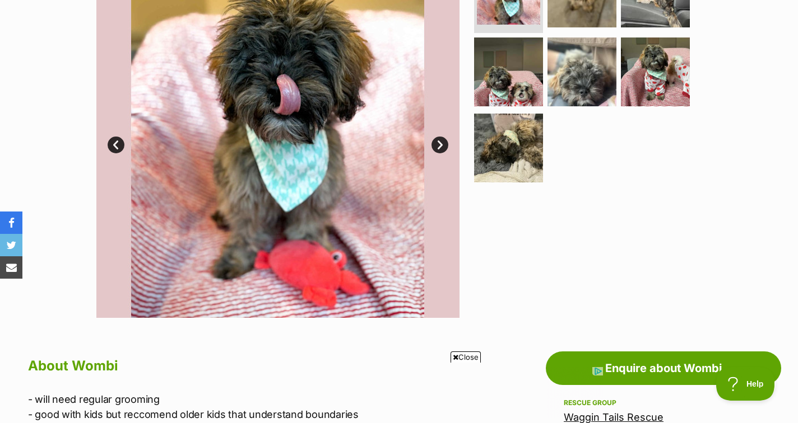
scroll to position [274, 0]
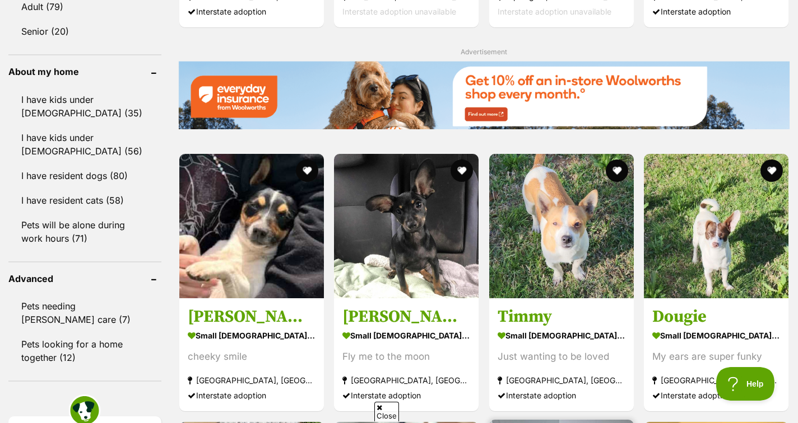
scroll to position [1241, 0]
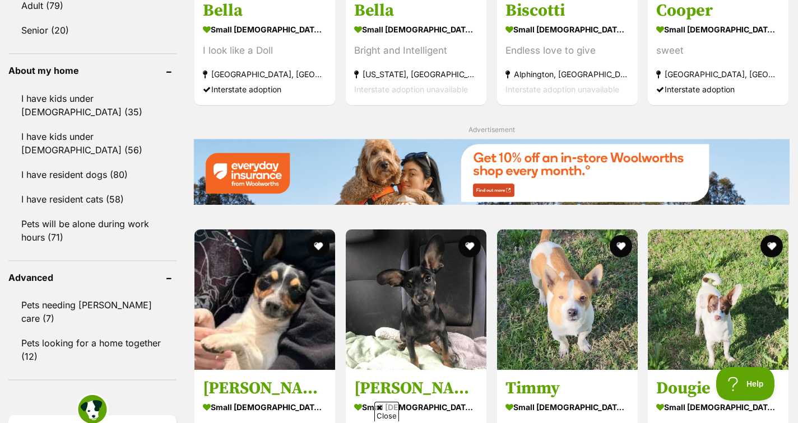
scroll to position [0, 0]
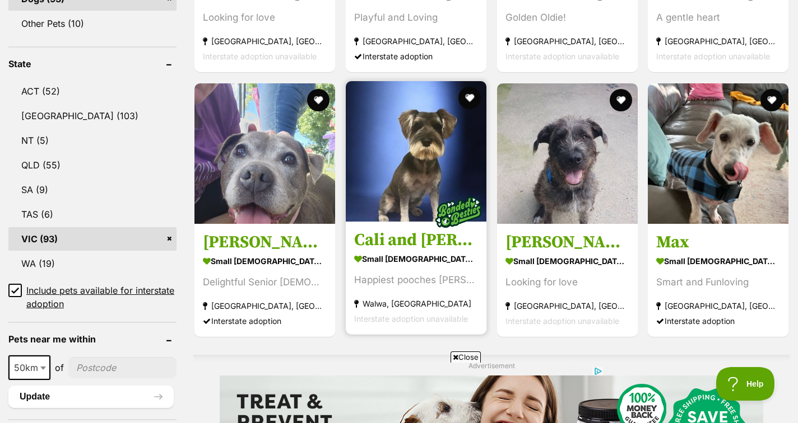
scroll to position [549, 0]
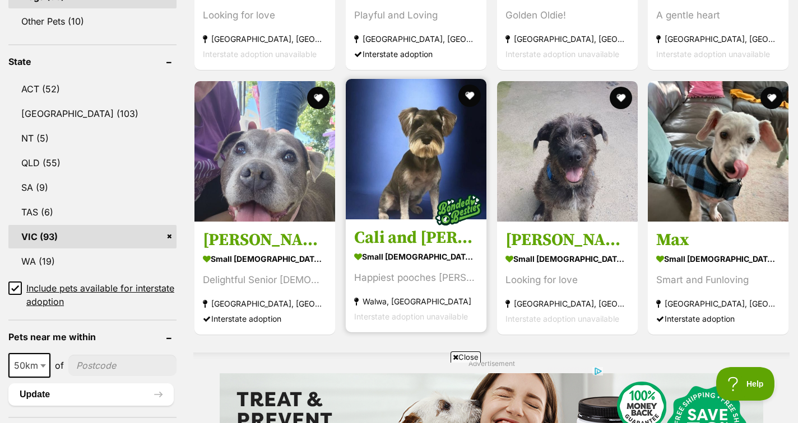
click at [459, 263] on strong "small [DEMOGRAPHIC_DATA] Dog" at bounding box center [416, 257] width 124 height 16
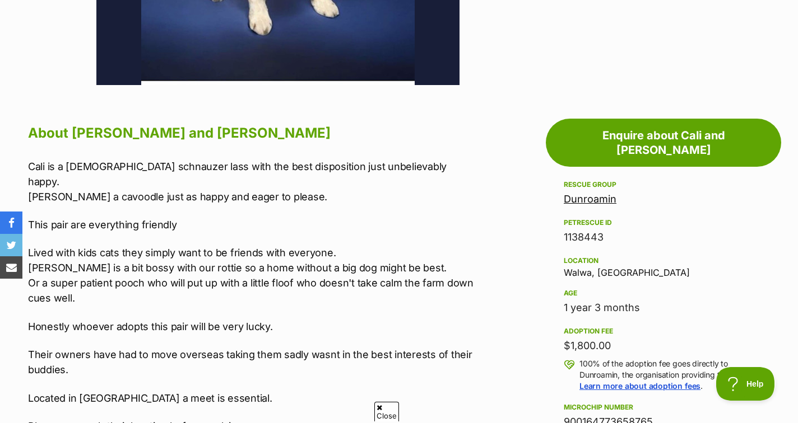
scroll to position [455, 0]
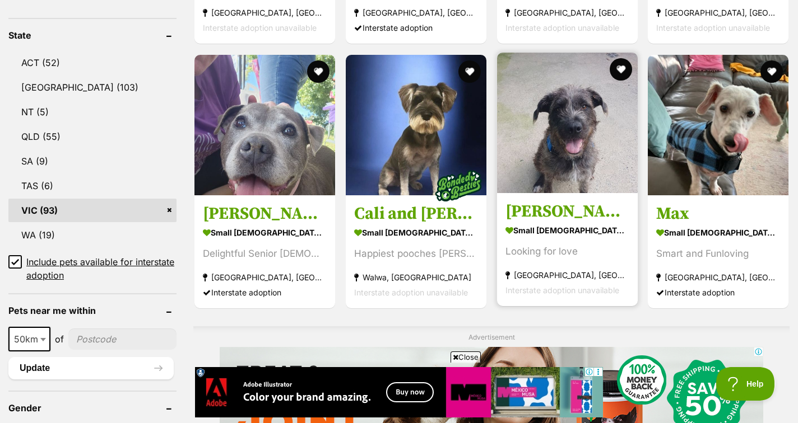
click at [614, 222] on h3 "[PERSON_NAME]" at bounding box center [567, 211] width 124 height 21
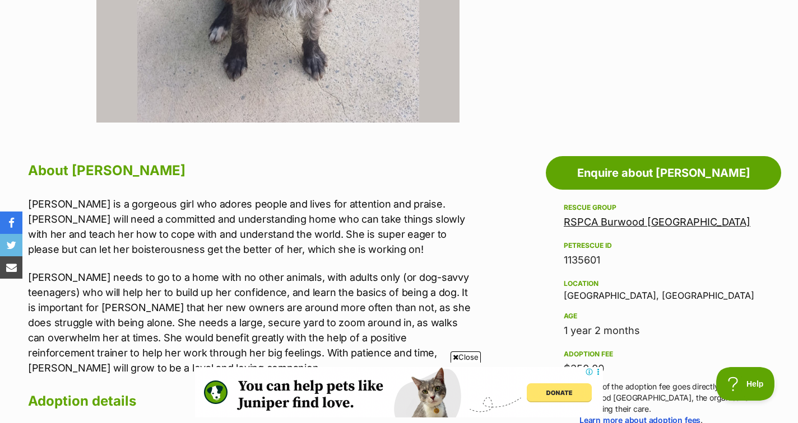
scroll to position [474, 0]
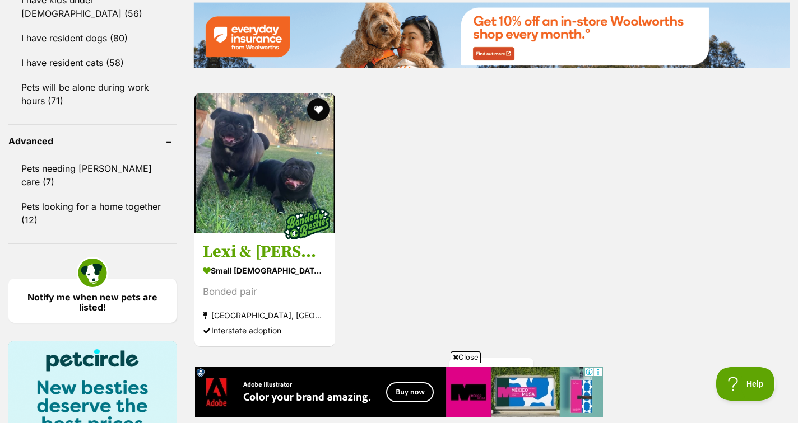
scroll to position [1384, 0]
